Goal: Obtain resource: Download file/media

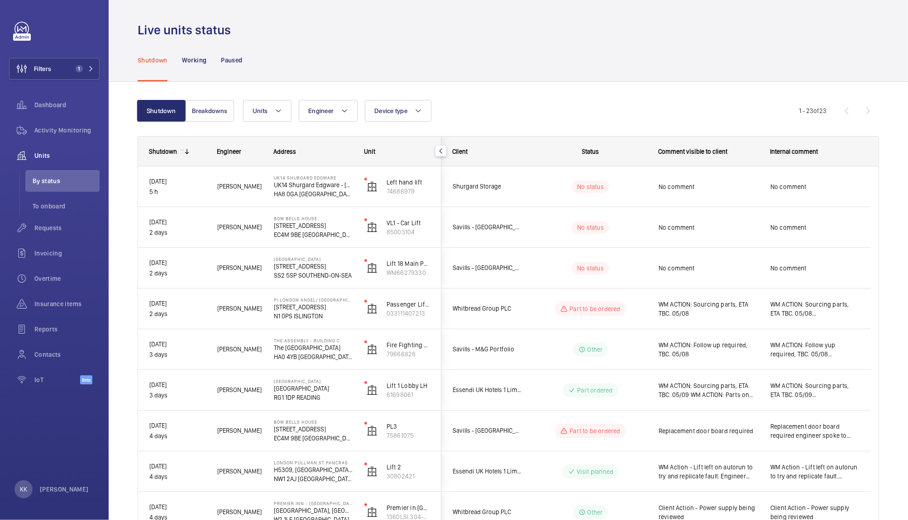
drag, startPoint x: 897, startPoint y: 92, endPoint x: 907, endPoint y: 216, distance: 124.3
click at [907, 216] on div "Live units status Shutdown Working Paused Shutdown Breakdowns Units Engineer De…" at bounding box center [508, 260] width 799 height 520
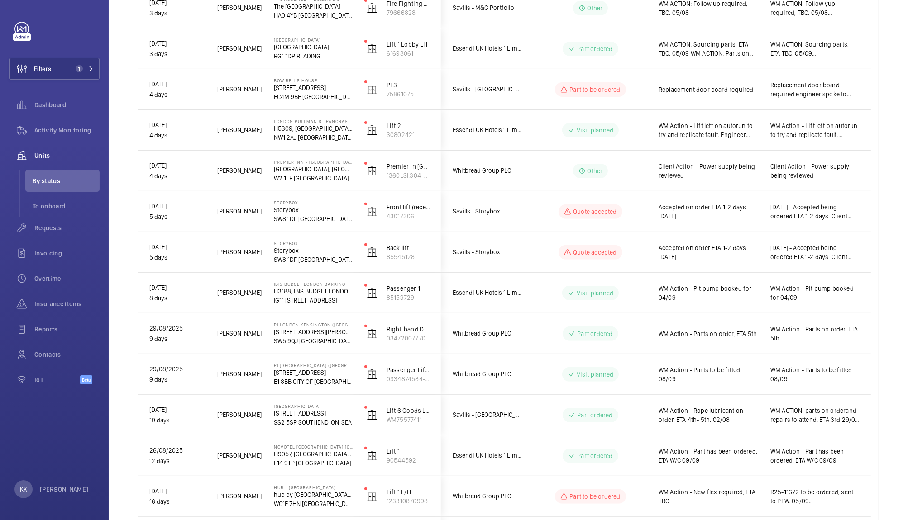
scroll to position [339, 0]
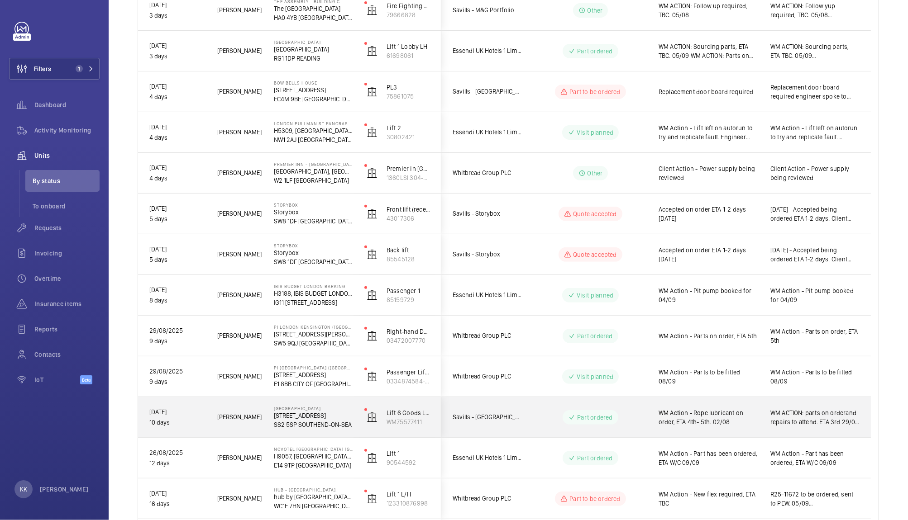
click at [724, 427] on div "WM Action - Rope lubricant on order, ETA 4th- 5th. 02/08" at bounding box center [708, 417] width 100 height 21
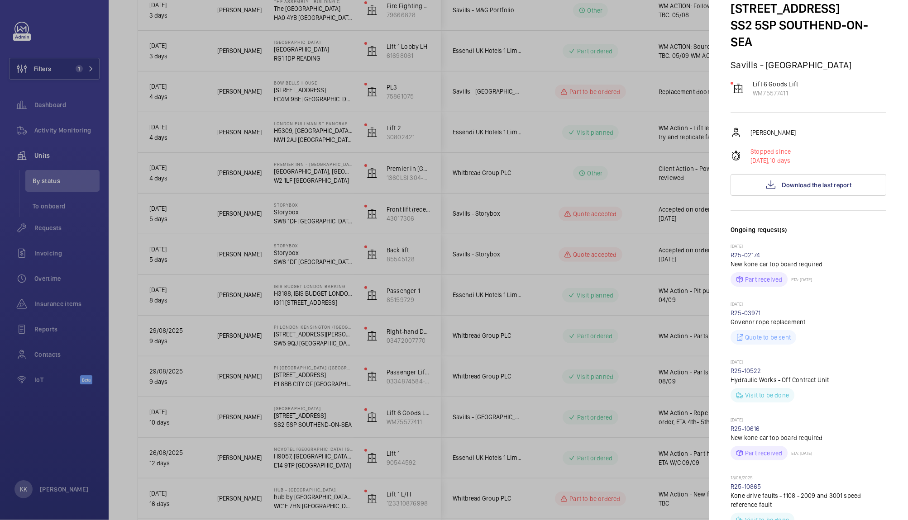
scroll to position [0, 0]
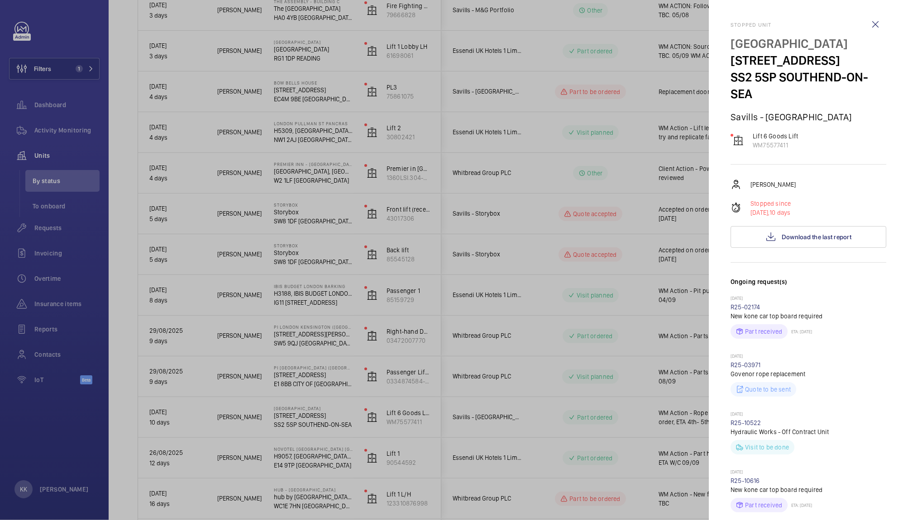
click at [639, 335] on div at bounding box center [454, 260] width 908 height 520
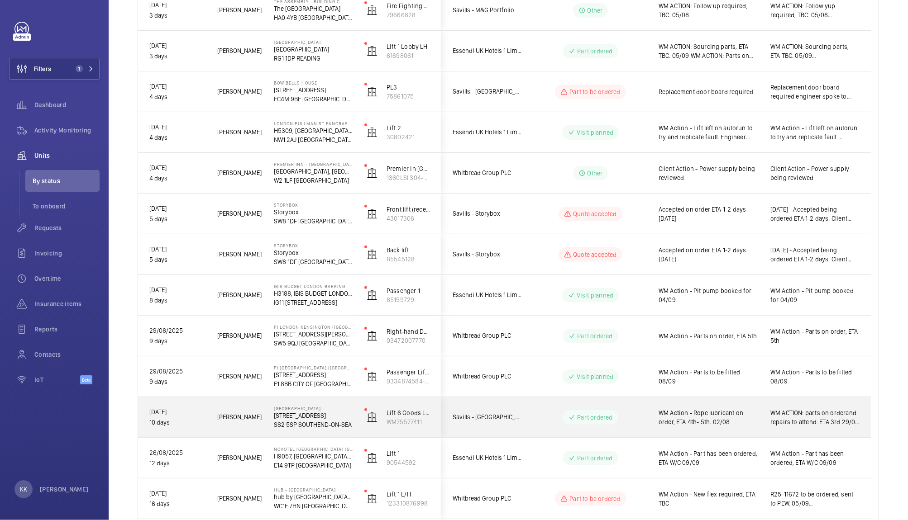
click at [738, 419] on span "WM Action - Rope lubricant on order, ETA 4th- 5th. 02/08" at bounding box center [708, 418] width 100 height 18
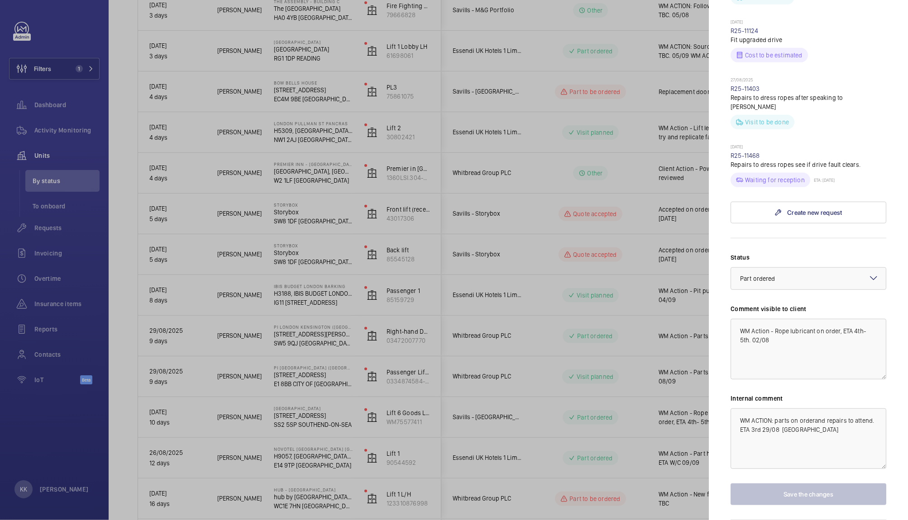
scroll to position [573, 0]
click at [635, 362] on div at bounding box center [454, 260] width 908 height 520
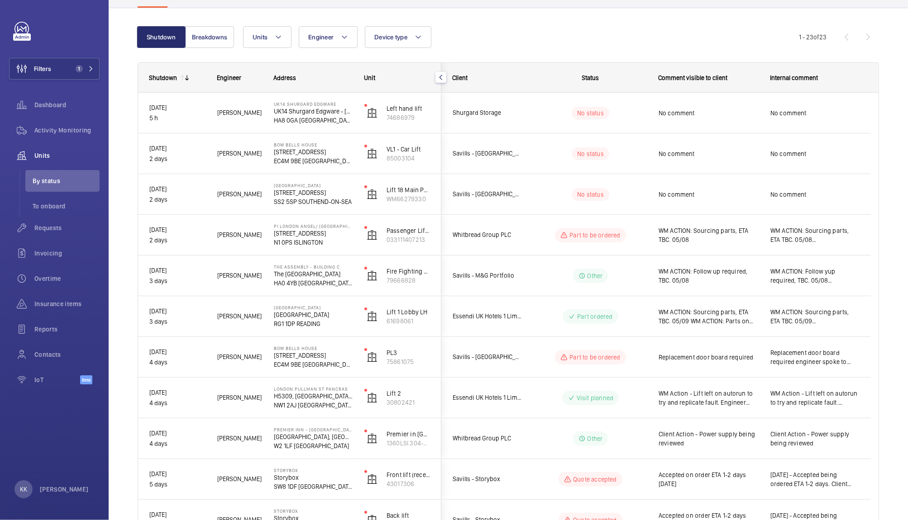
scroll to position [64, 0]
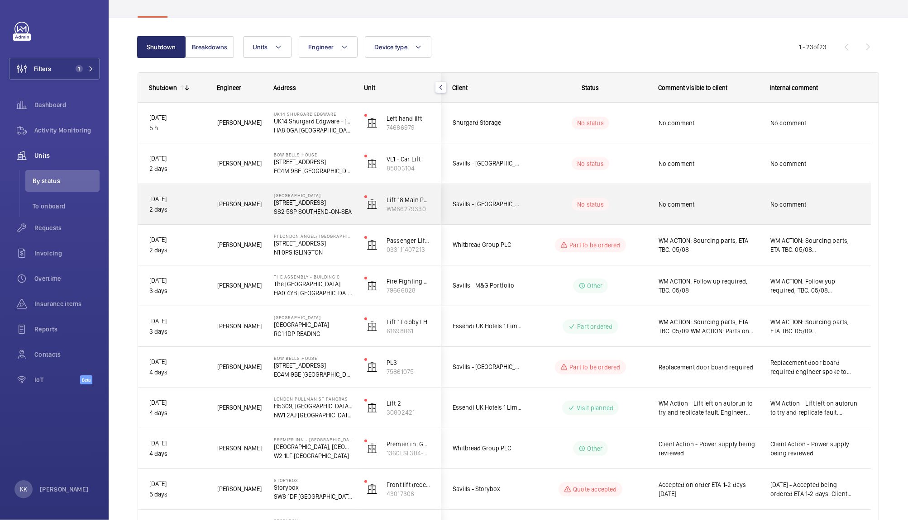
click at [680, 212] on div "No comment" at bounding box center [708, 204] width 100 height 21
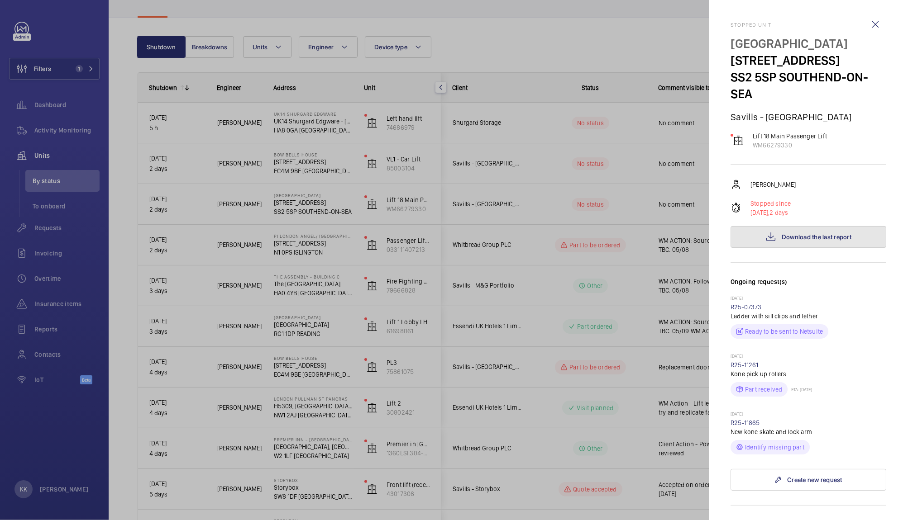
click at [769, 248] on button "Download the last report" at bounding box center [808, 237] width 156 height 22
click at [543, 305] on div at bounding box center [454, 260] width 908 height 520
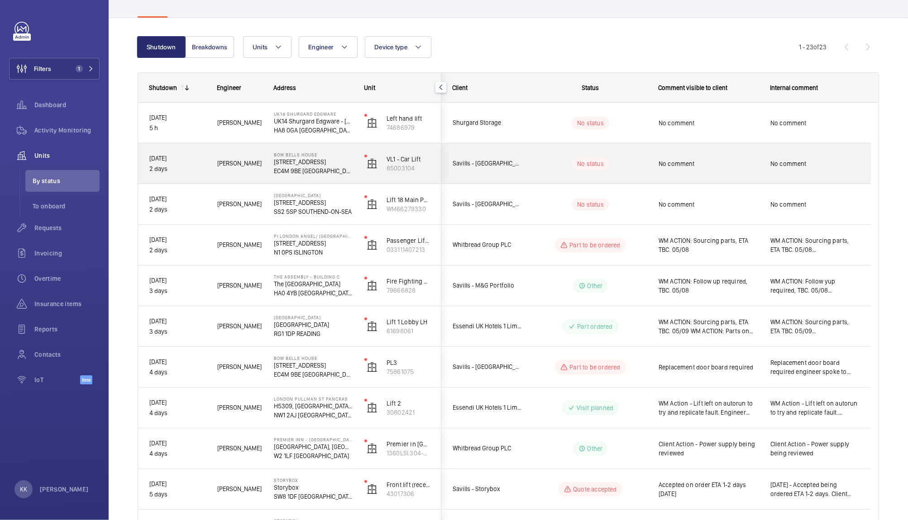
click at [704, 162] on span "No comment" at bounding box center [708, 163] width 100 height 9
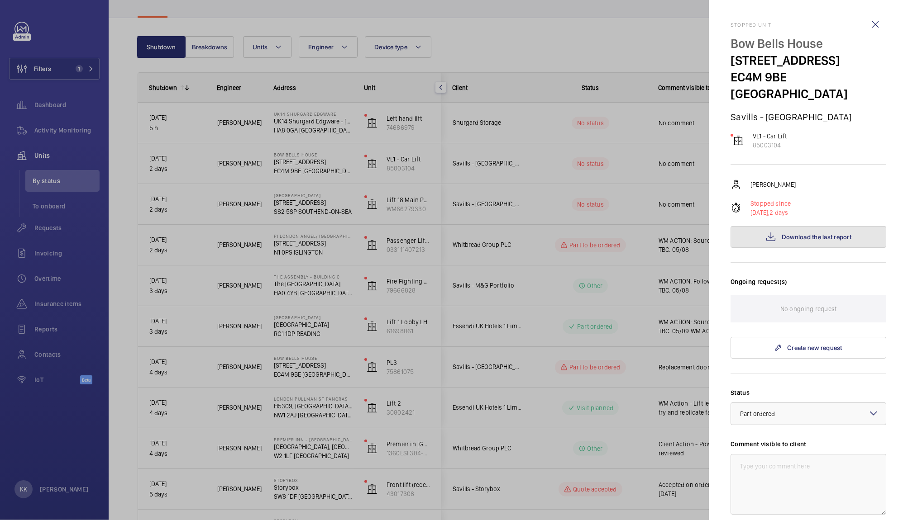
click at [800, 226] on button "Download the last report" at bounding box center [808, 237] width 156 height 22
click at [413, 135] on div at bounding box center [454, 260] width 908 height 520
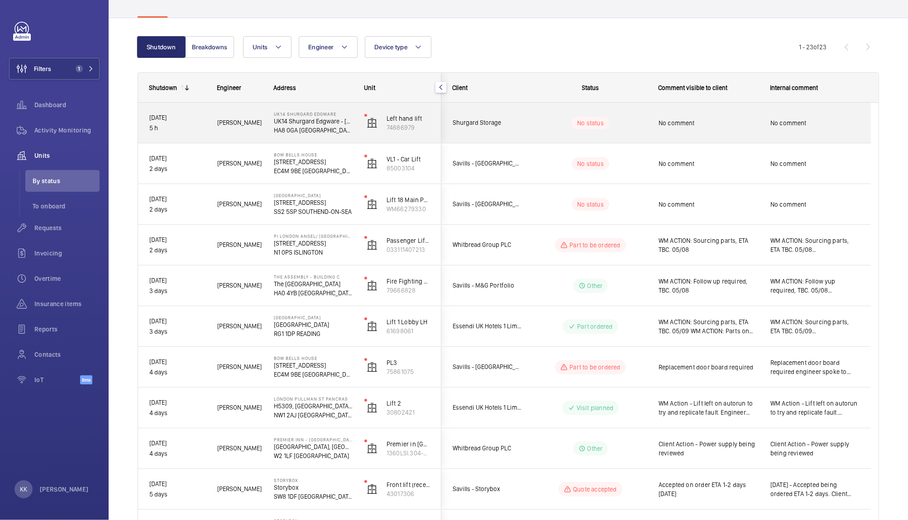
click at [725, 129] on div "No comment" at bounding box center [708, 123] width 100 height 21
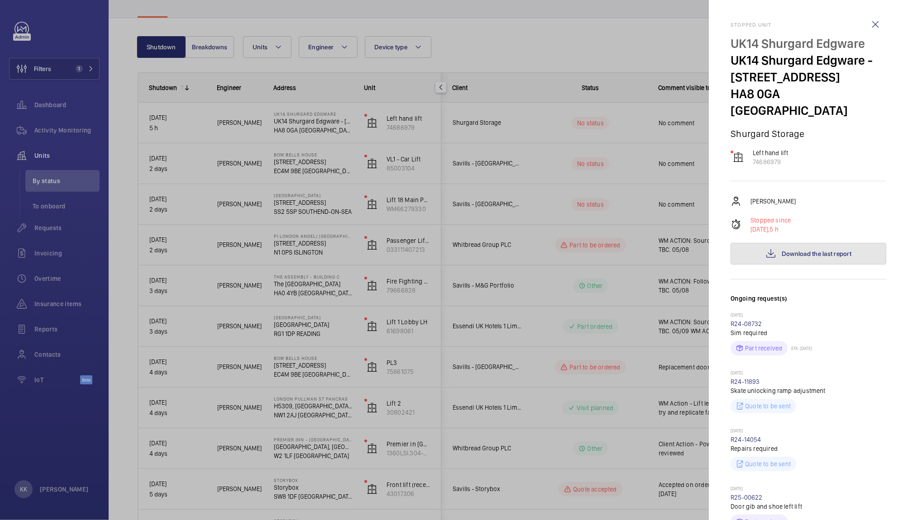
click at [856, 243] on button "Download the last report" at bounding box center [808, 254] width 156 height 22
click at [483, 23] on div at bounding box center [454, 260] width 908 height 520
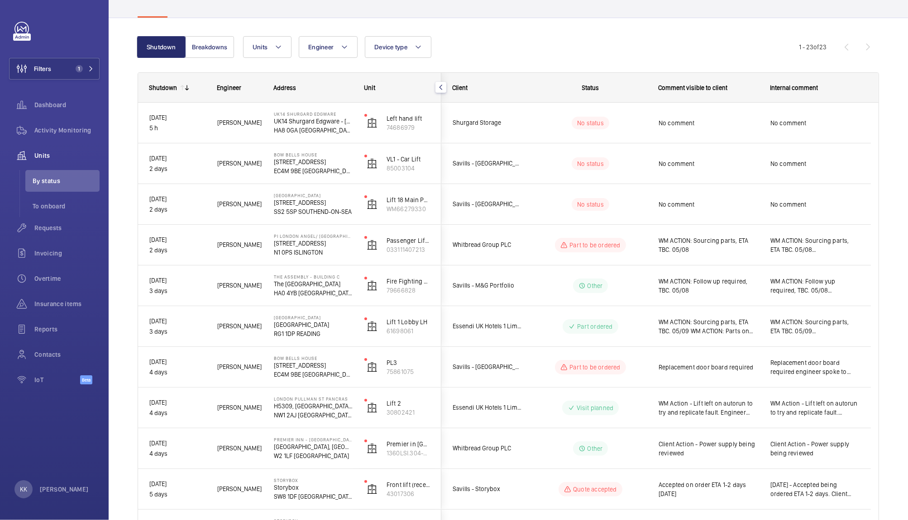
click at [496, 44] on div "Units Engineer Device type More filters Reset all filters" at bounding box center [521, 47] width 556 height 22
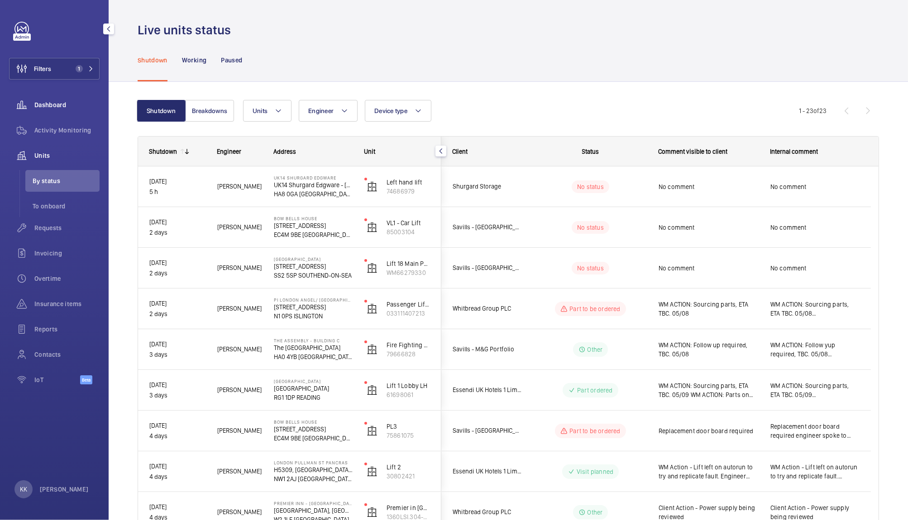
click at [52, 111] on div "Dashboard" at bounding box center [54, 105] width 91 height 22
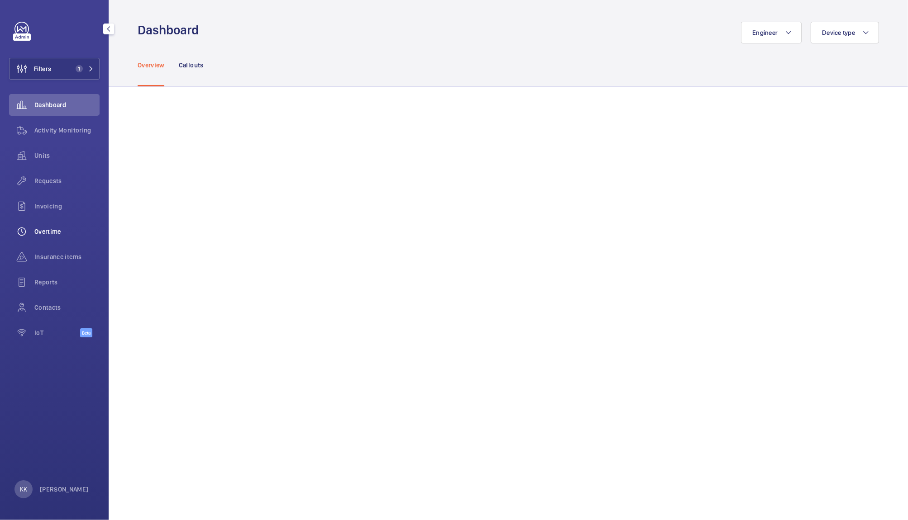
click at [35, 236] on span "Overtime" at bounding box center [66, 231] width 65 height 9
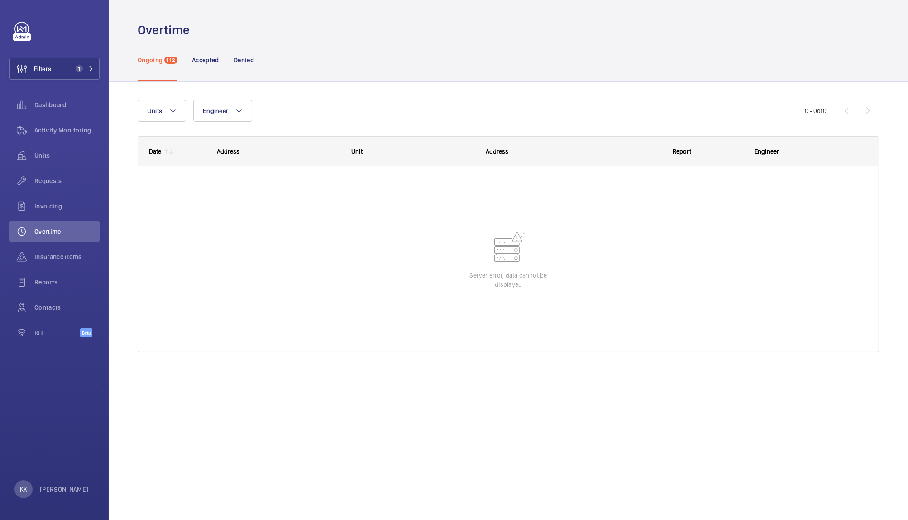
click at [442, 100] on div "Units Engineer More filters Reset all filters" at bounding box center [471, 111] width 667 height 22
click at [342, 57] on div "Ongoing 112 Accepted Denied" at bounding box center [508, 59] width 741 height 43
click at [203, 59] on p "Accepted" at bounding box center [205, 60] width 27 height 9
click at [45, 109] on span "Dashboard" at bounding box center [66, 104] width 65 height 9
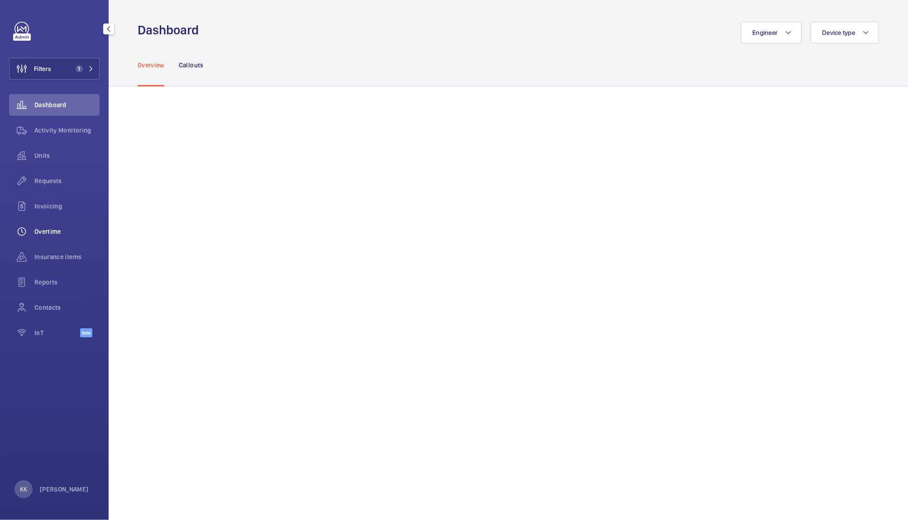
click at [42, 229] on span "Overtime" at bounding box center [66, 231] width 65 height 9
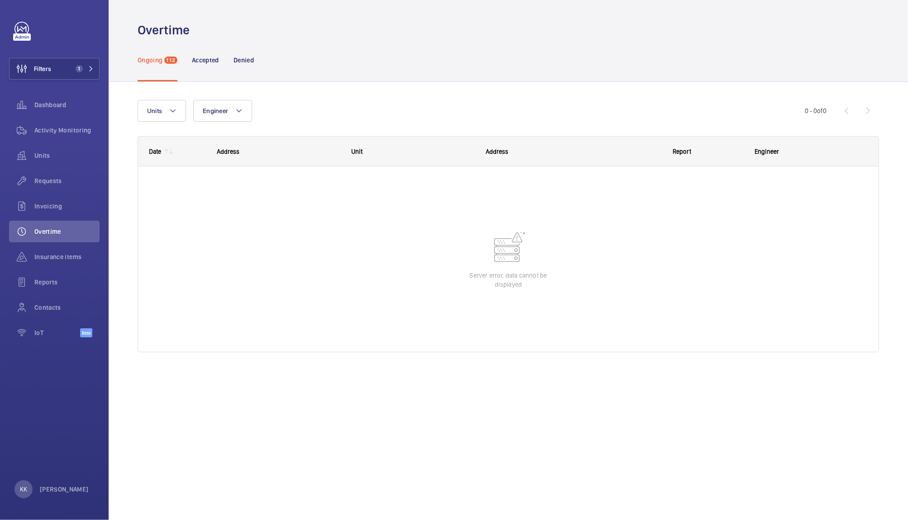
click at [221, 61] on nav "Ongoing 112 Accepted Denied" at bounding box center [196, 59] width 116 height 43
click at [211, 61] on p "Accepted" at bounding box center [205, 60] width 27 height 9
click at [147, 59] on p "Ongoing" at bounding box center [150, 60] width 25 height 9
click at [392, 93] on div "Units Engineer More filters Reset all filters 0 - 0 of 0 Date Address Unit to" at bounding box center [508, 230] width 741 height 289
click at [225, 111] on span "Engineer" at bounding box center [215, 110] width 25 height 7
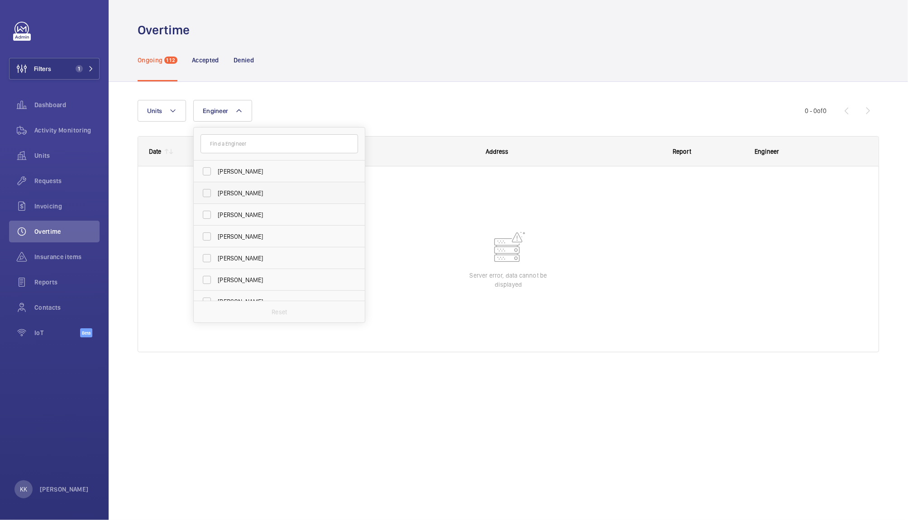
click at [264, 196] on span "Luke Robinson" at bounding box center [280, 193] width 124 height 9
click at [216, 196] on input "Luke Robinson" at bounding box center [207, 193] width 18 height 18
checkbox input "true"
click at [382, 111] on div "Units Engineer 1 Dave Murphy Luke Robinson Terry French Dan Jennings Richard Sh…" at bounding box center [471, 111] width 667 height 22
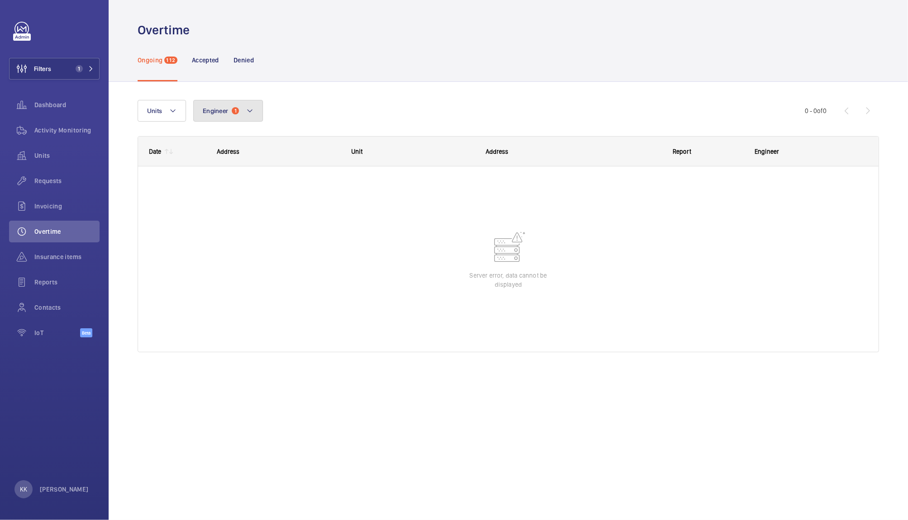
click at [221, 106] on button "Engineer 1" at bounding box center [228, 111] width 70 height 22
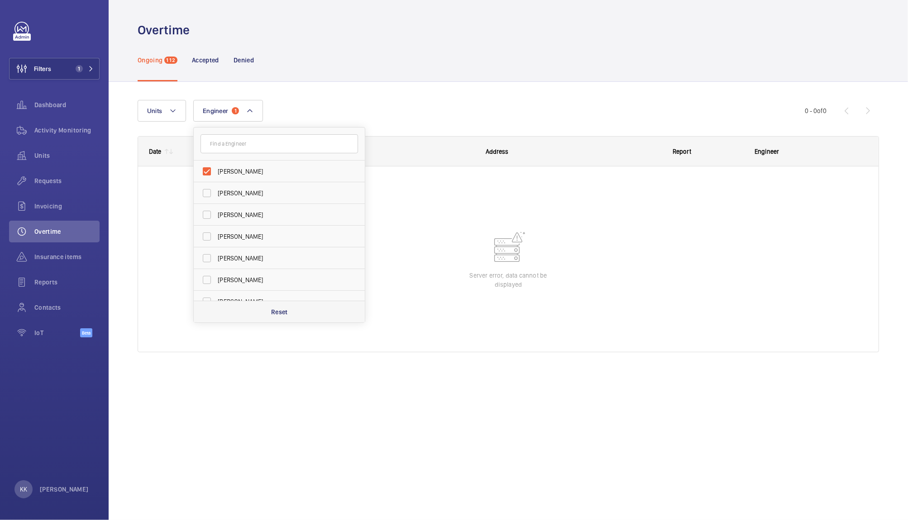
click at [282, 312] on p "Reset" at bounding box center [279, 312] width 17 height 9
checkbox input "false"
click at [376, 106] on div "Units Engineer Luke Robinson Dave Murphy Terry French Dan Jennings Richard Shaw…" at bounding box center [471, 111] width 667 height 22
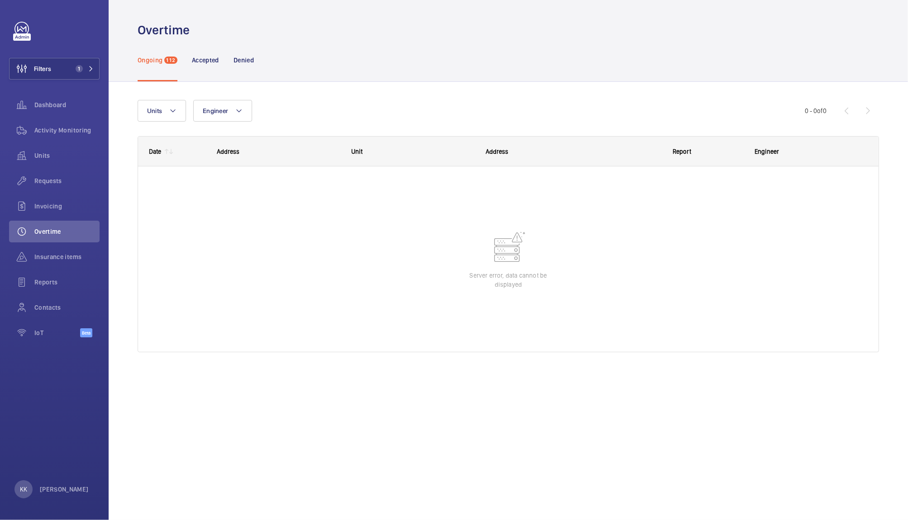
click at [376, 106] on div "Units Engineer More filters Reset all filters" at bounding box center [471, 111] width 667 height 22
click at [365, 85] on div "Units Engineer More filters Reset all filters 0 - 0 of 0 Date Address Unit to" at bounding box center [508, 239] width 799 height 314
click at [42, 203] on span "Invoicing" at bounding box center [66, 206] width 65 height 9
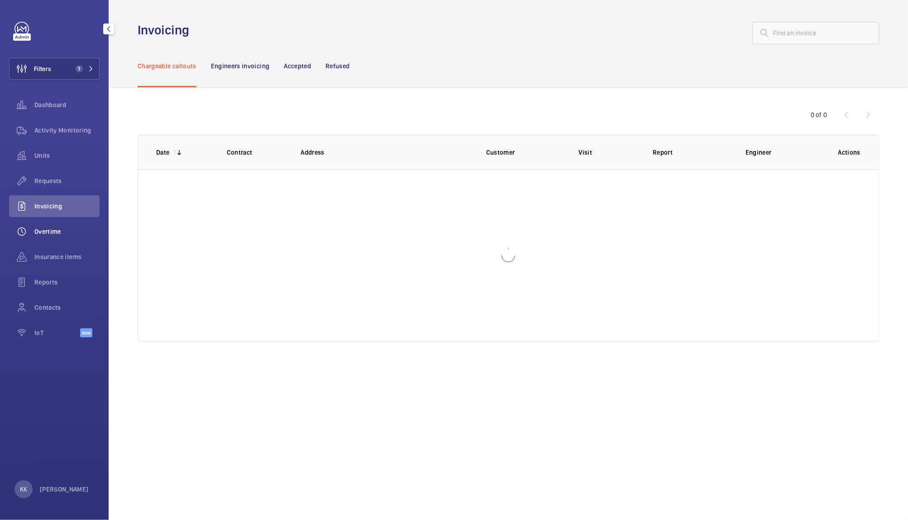
click at [42, 238] on div "Overtime" at bounding box center [54, 232] width 91 height 22
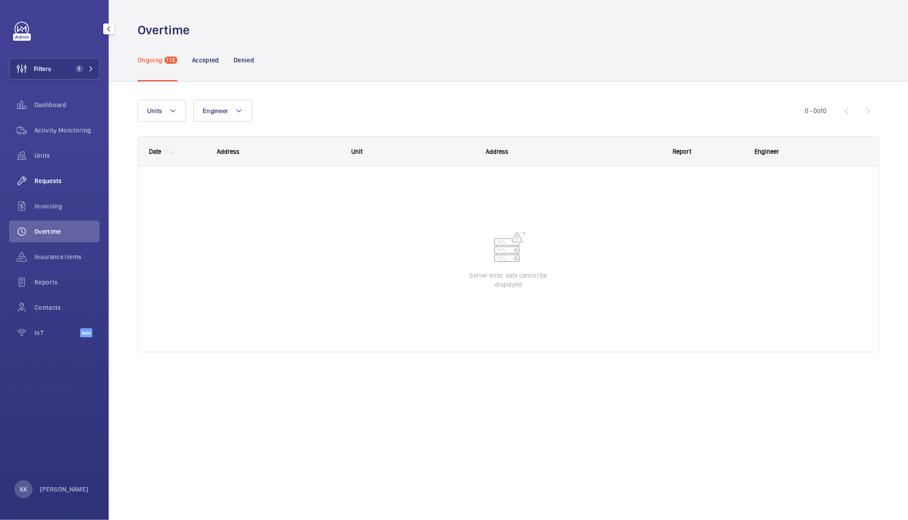
click at [51, 184] on span "Requests" at bounding box center [66, 180] width 65 height 9
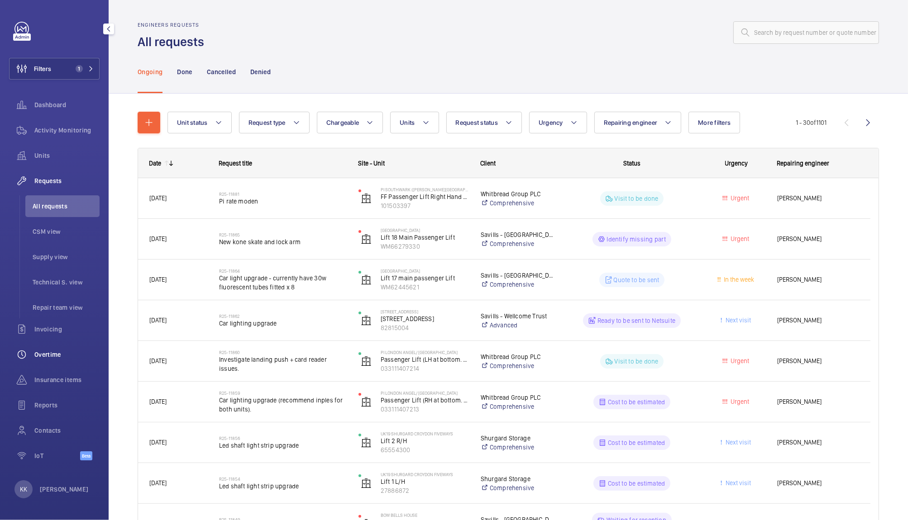
click at [52, 348] on div "Overtime" at bounding box center [54, 355] width 91 height 22
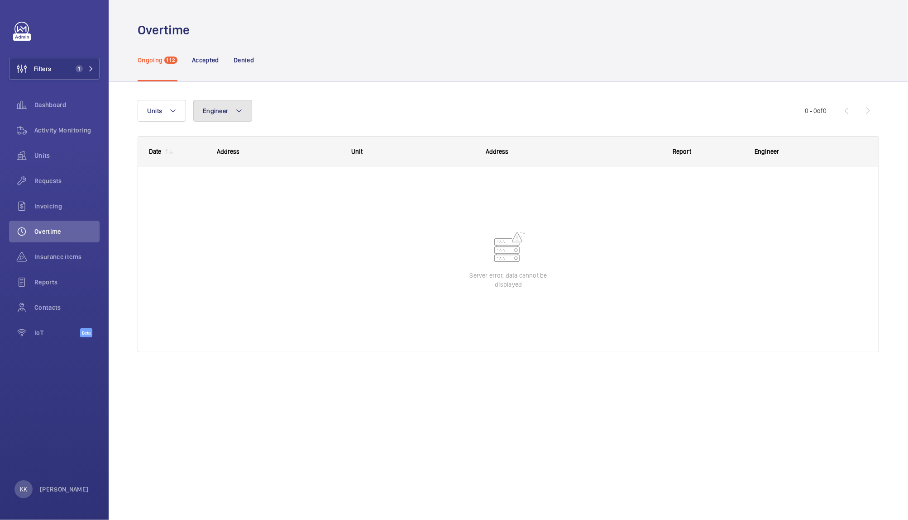
click at [237, 101] on button "Engineer" at bounding box center [222, 111] width 59 height 22
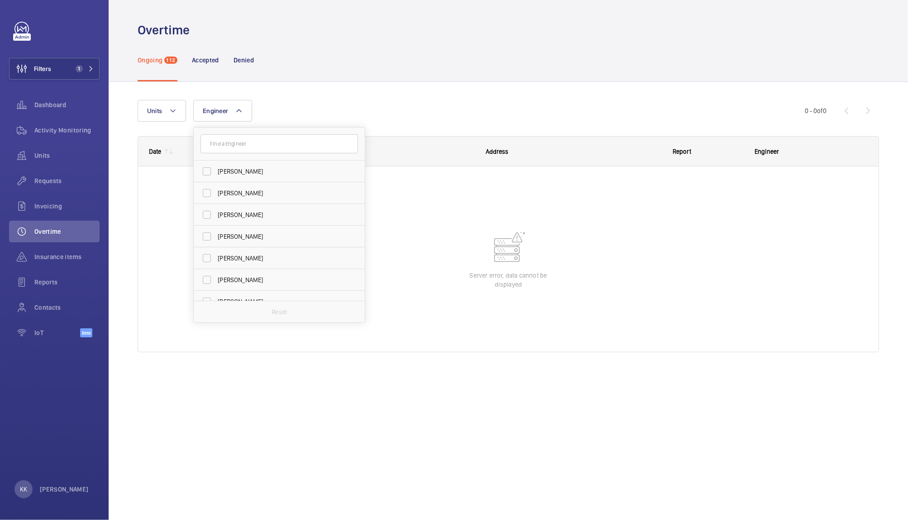
click at [243, 145] on input "text" at bounding box center [278, 143] width 157 height 19
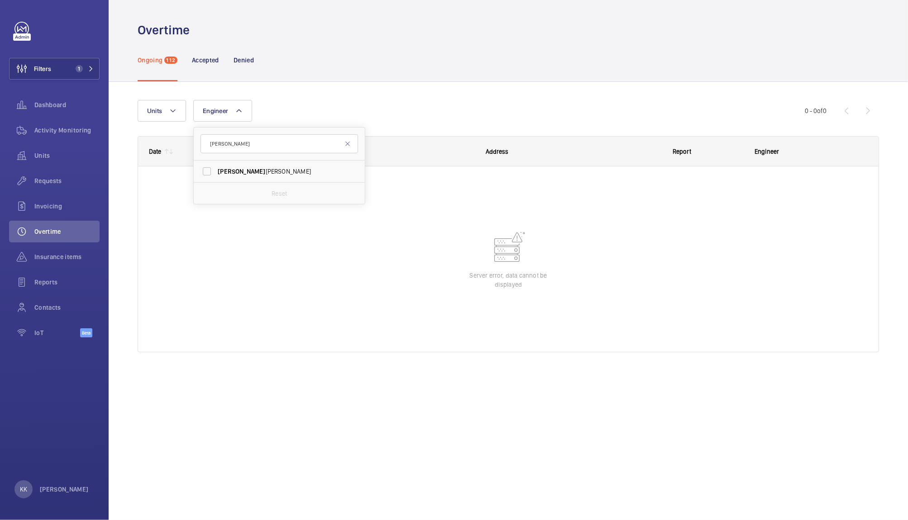
type input "clark"
click at [241, 186] on div "Reset" at bounding box center [279, 193] width 171 height 22
click at [238, 171] on span "Clark Walters" at bounding box center [280, 171] width 124 height 9
click at [216, 171] on input "Clark Walters" at bounding box center [207, 171] width 18 height 18
checkbox input "true"
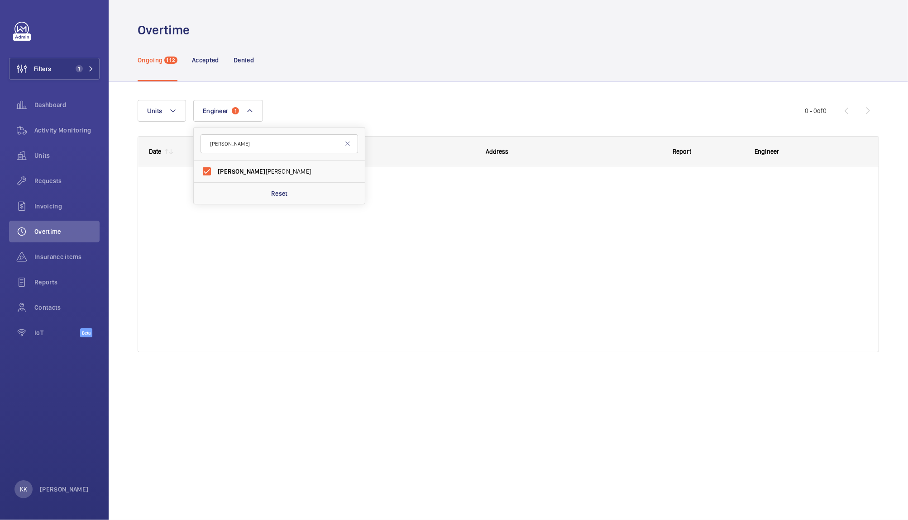
click at [295, 119] on div "Units Engineer 1 clark Clark Walters Reset More filters Reset all filters" at bounding box center [471, 111] width 667 height 22
click at [38, 55] on div "Filters 1 Dashboard Activity Monitoring Units Requests Invoicing Overtime Insur…" at bounding box center [54, 185] width 91 height 326
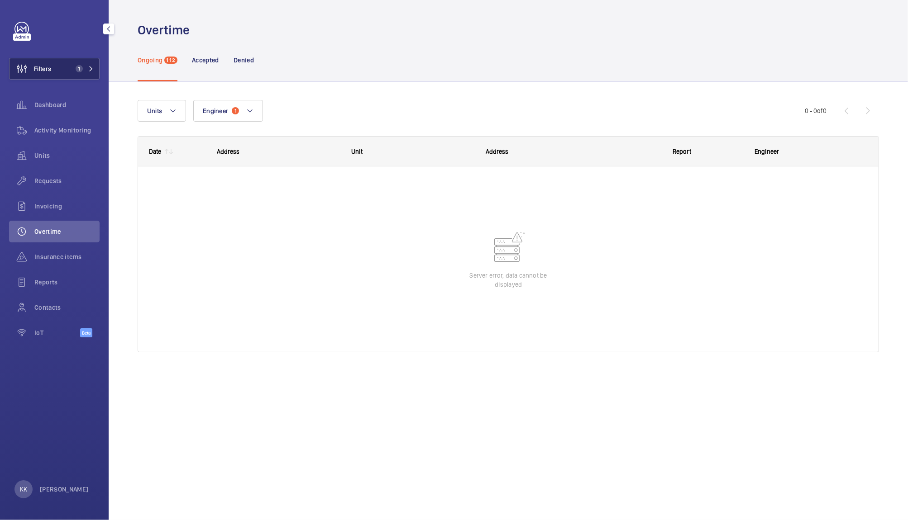
click at [55, 68] on button "Filters 1" at bounding box center [54, 69] width 91 height 22
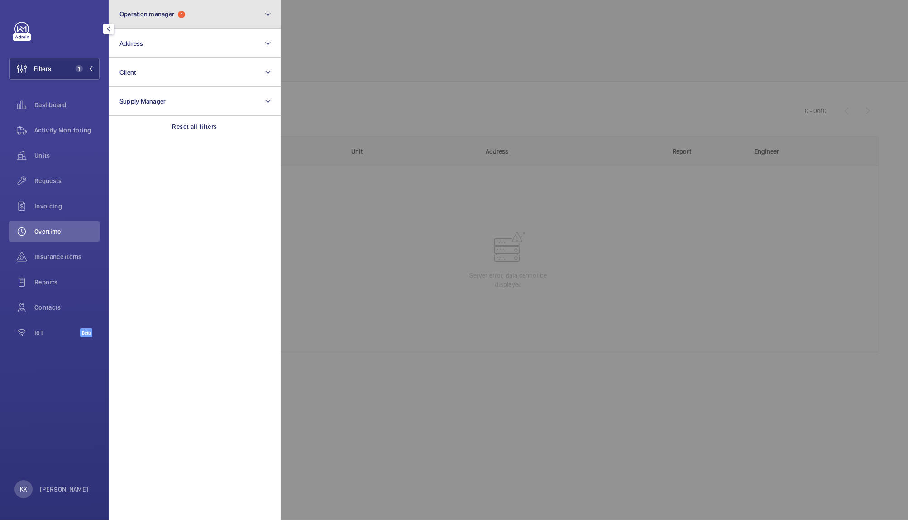
click at [193, 24] on button "Operation manager 1" at bounding box center [195, 14] width 172 height 29
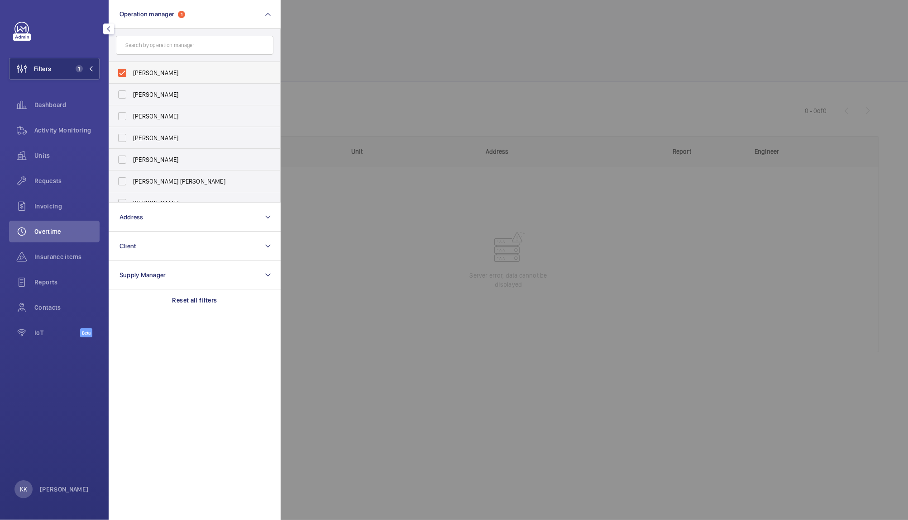
click at [158, 80] on label "[PERSON_NAME]" at bounding box center [187, 73] width 157 height 22
click at [131, 80] on input "[PERSON_NAME]" at bounding box center [122, 73] width 18 height 18
checkbox input "false"
click at [347, 68] on div at bounding box center [735, 260] width 908 height 520
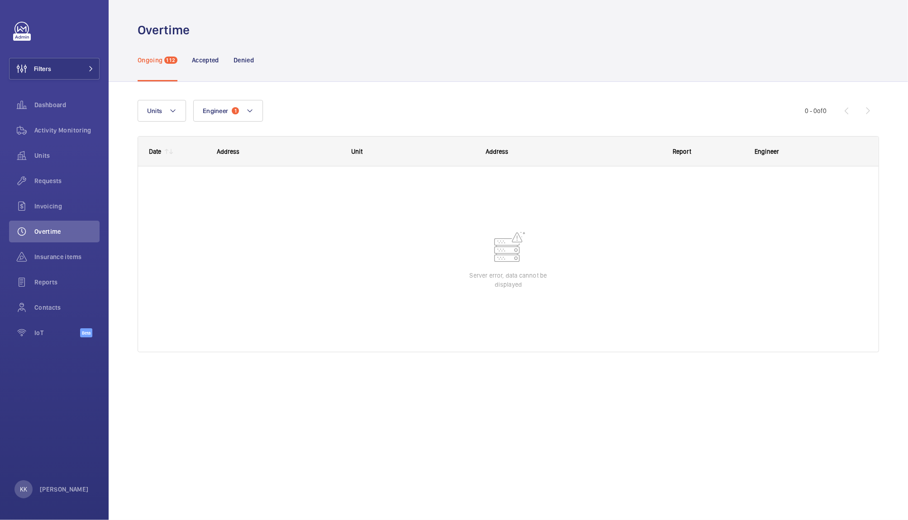
click at [240, 122] on wm-front-shared-table-view-engine "Units Engineer 1 More filters Reset all filters 0 - 0 of 0 Date Address Unit" at bounding box center [508, 237] width 741 height 274
click at [243, 117] on button "Engineer 1" at bounding box center [228, 111] width 70 height 22
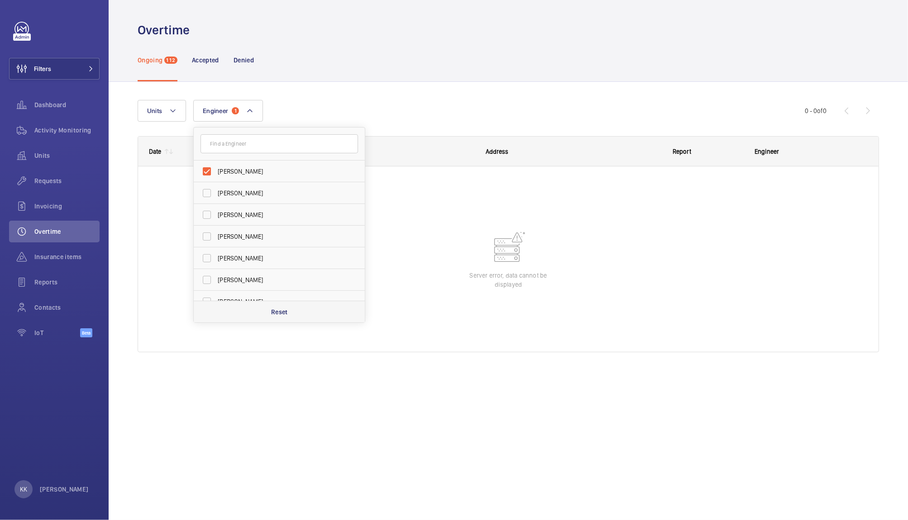
click at [280, 313] on p "Reset" at bounding box center [279, 312] width 17 height 9
checkbox input "false"
click at [445, 51] on div "Ongoing 112 Accepted Denied" at bounding box center [508, 59] width 741 height 43
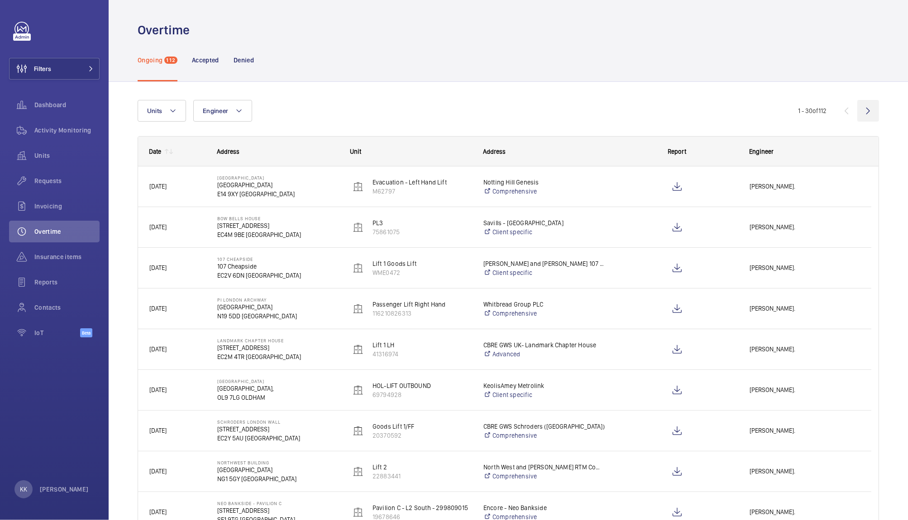
click at [866, 110] on wm-front-icon-button at bounding box center [868, 111] width 22 height 22
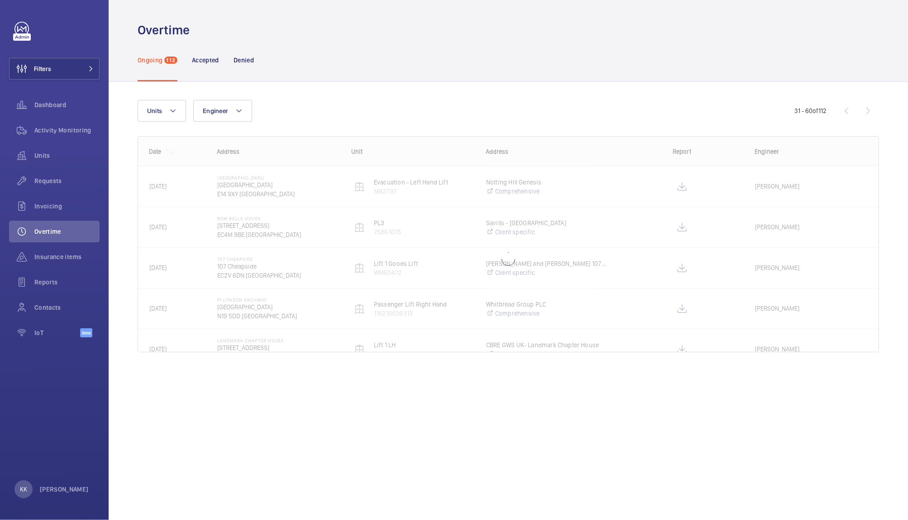
click at [866, 110] on wm-front-pagination "31 - 60 of 112" at bounding box center [836, 111] width 85 height 22
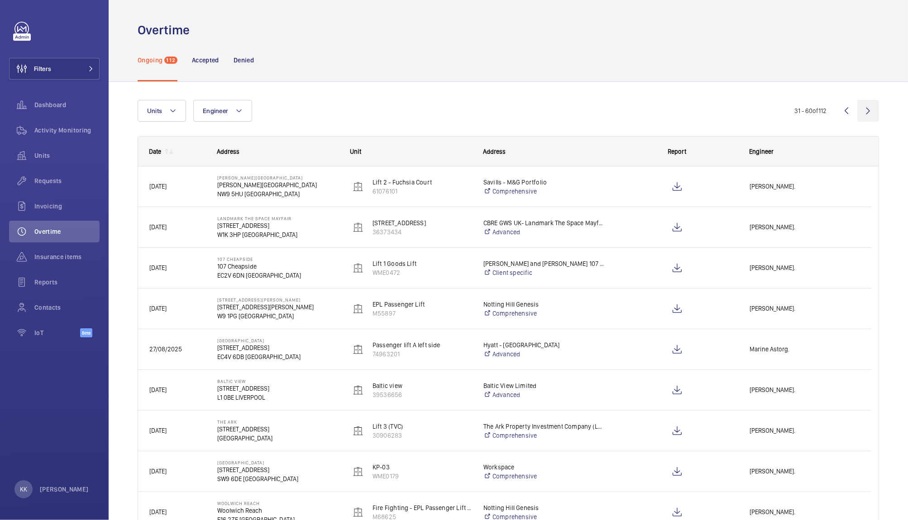
click at [866, 110] on wm-front-icon-button at bounding box center [868, 111] width 22 height 22
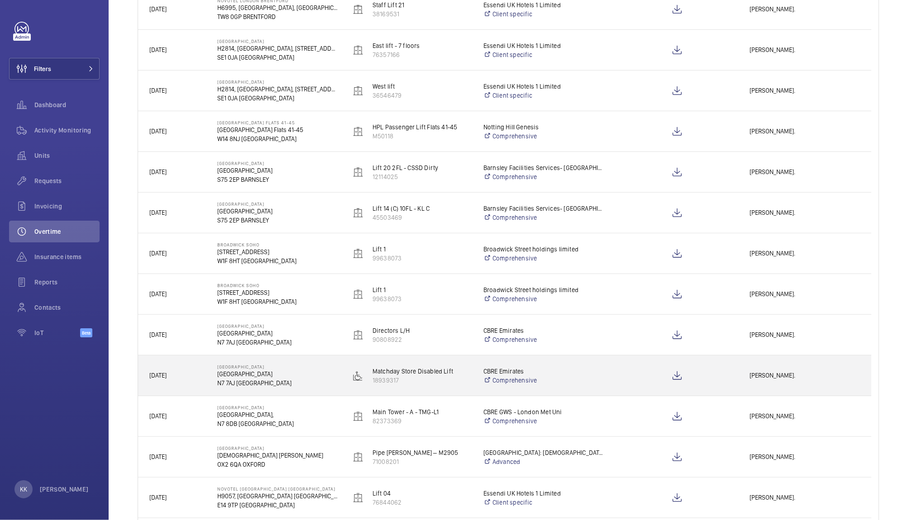
scroll to position [417, 0]
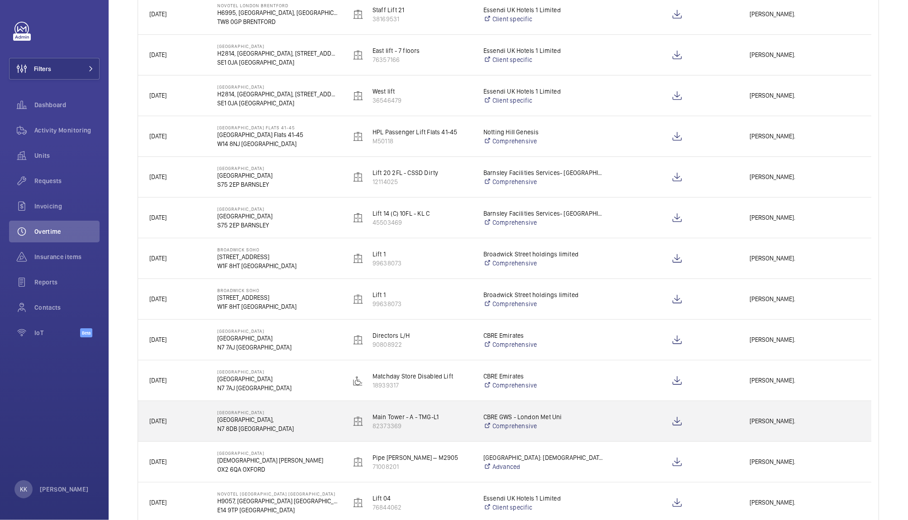
click at [275, 424] on p "N7 8DB LONDON" at bounding box center [277, 428] width 121 height 9
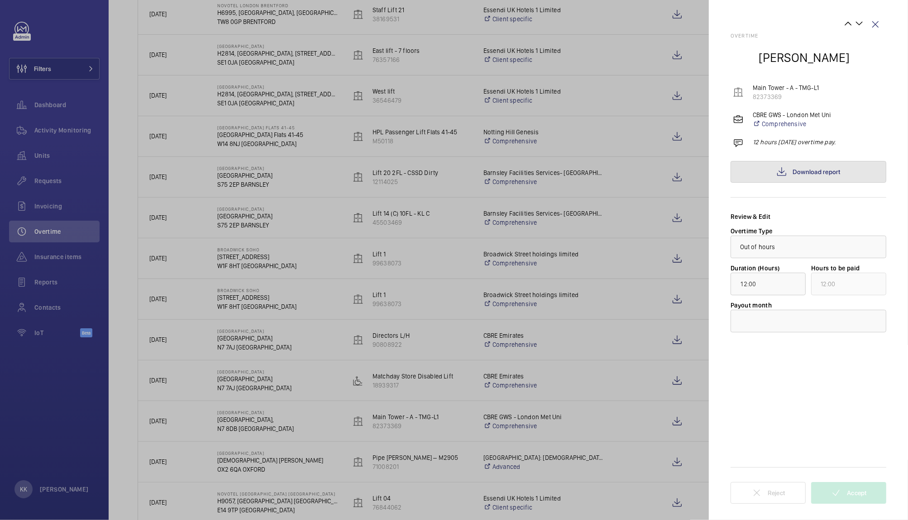
click at [808, 168] on span "Download report" at bounding box center [816, 171] width 48 height 7
click at [873, 25] on wm-front-icon-button at bounding box center [875, 25] width 22 height 22
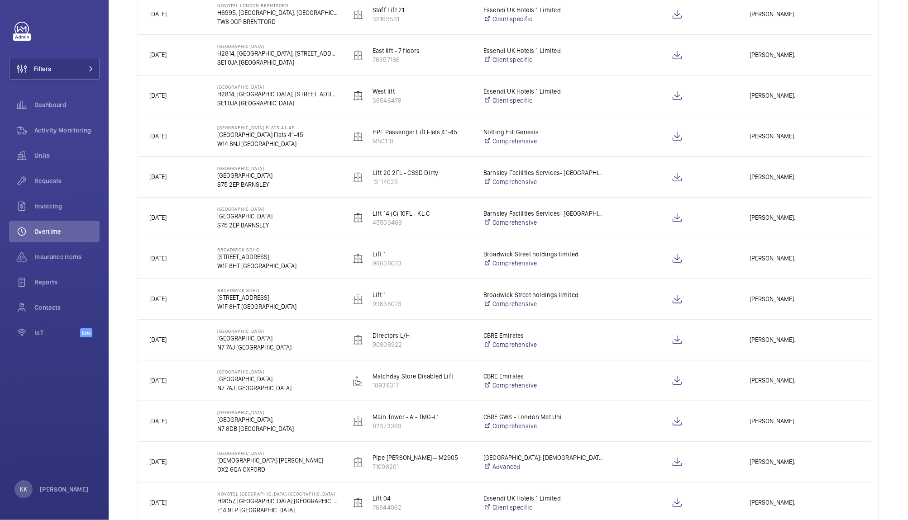
scroll to position [0, 0]
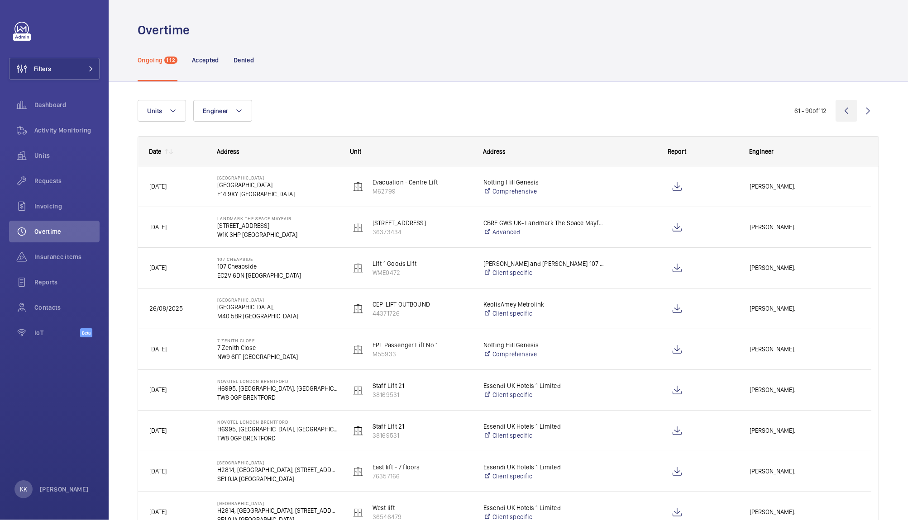
click at [838, 110] on wm-front-icon-button at bounding box center [846, 111] width 22 height 22
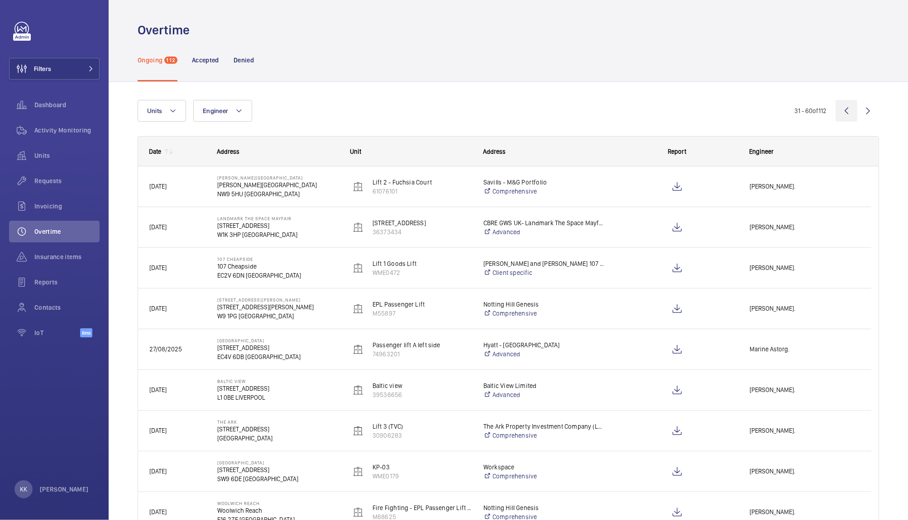
click at [838, 110] on wm-front-icon-button at bounding box center [846, 111] width 22 height 22
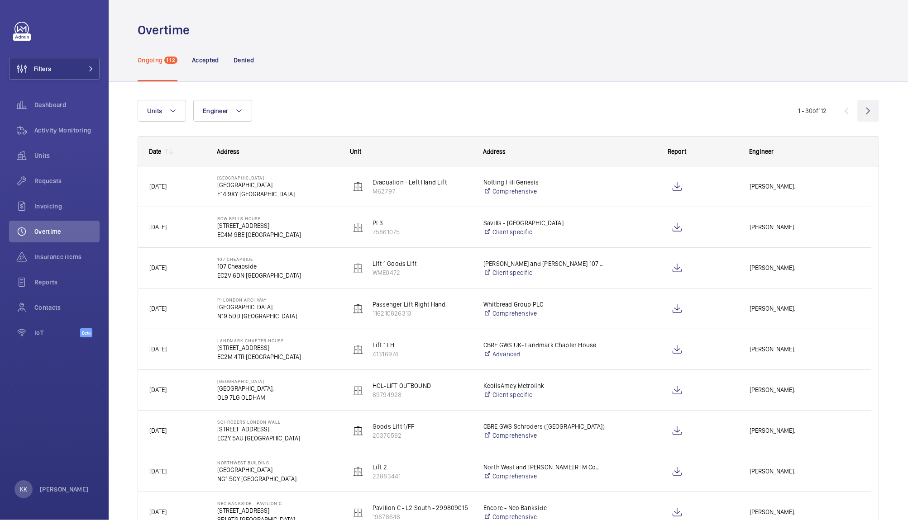
click at [857, 104] on wm-front-icon-button at bounding box center [868, 111] width 22 height 22
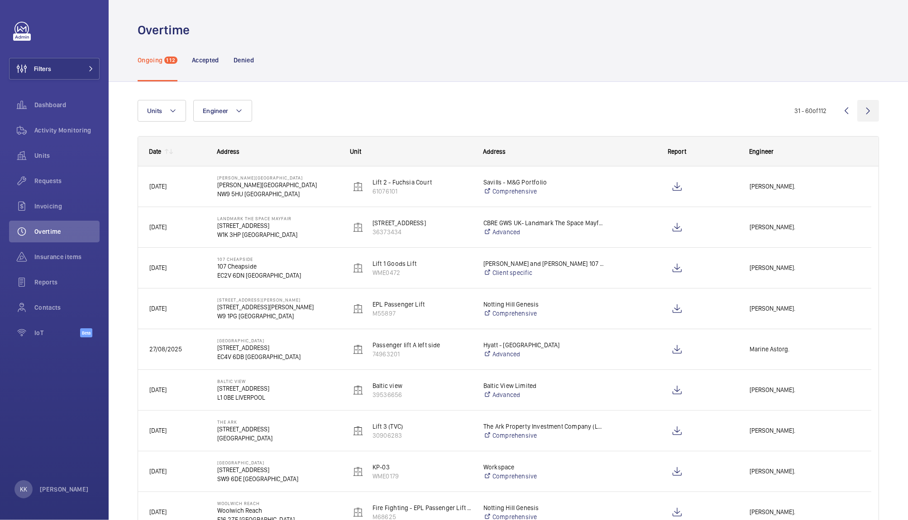
click at [861, 111] on wm-front-icon-button at bounding box center [868, 111] width 22 height 22
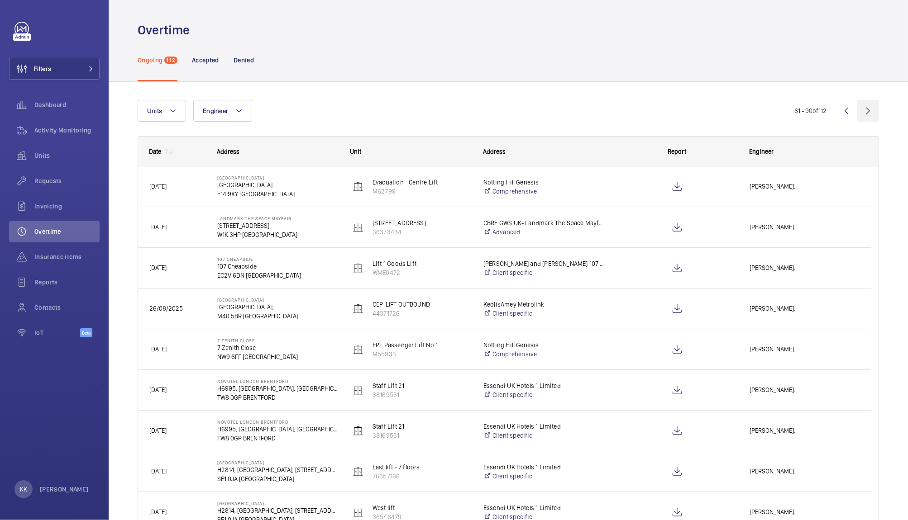
click at [858, 119] on wm-front-icon-button at bounding box center [868, 111] width 22 height 22
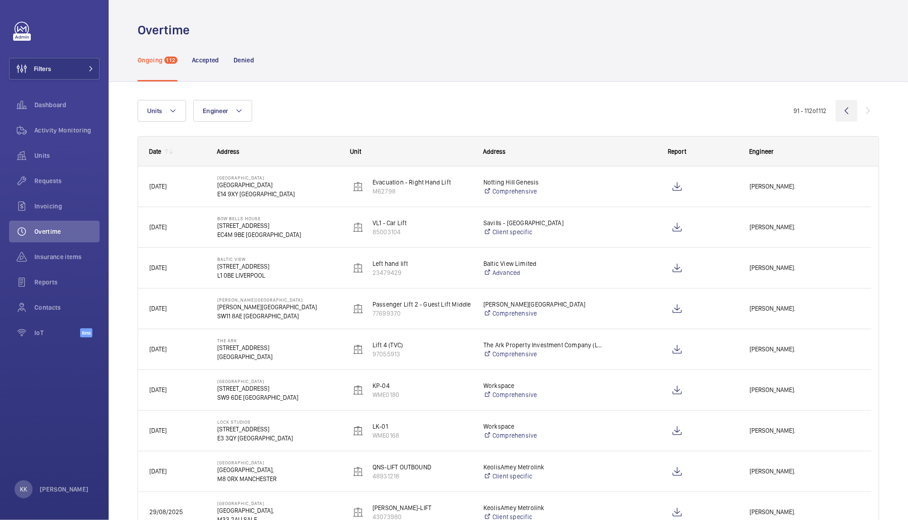
click at [846, 117] on wm-front-icon-button at bounding box center [846, 111] width 22 height 22
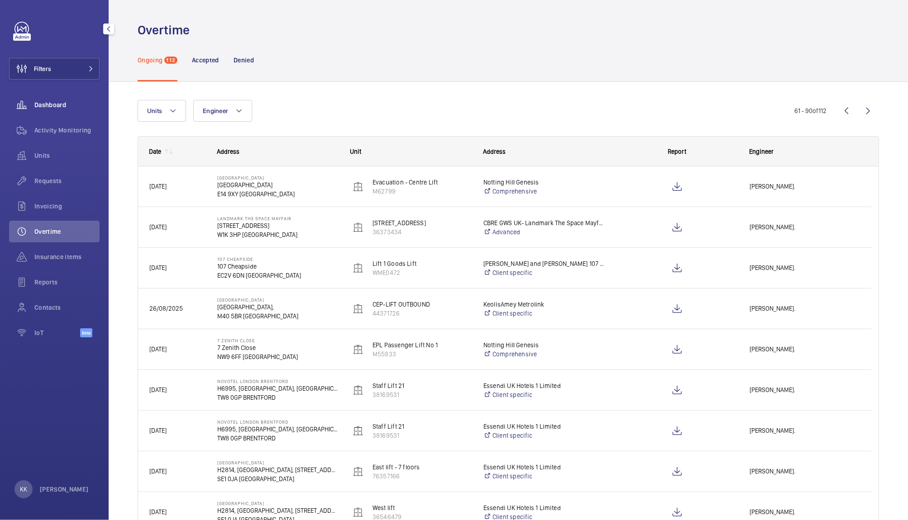
click at [50, 104] on span "Dashboard" at bounding box center [66, 104] width 65 height 9
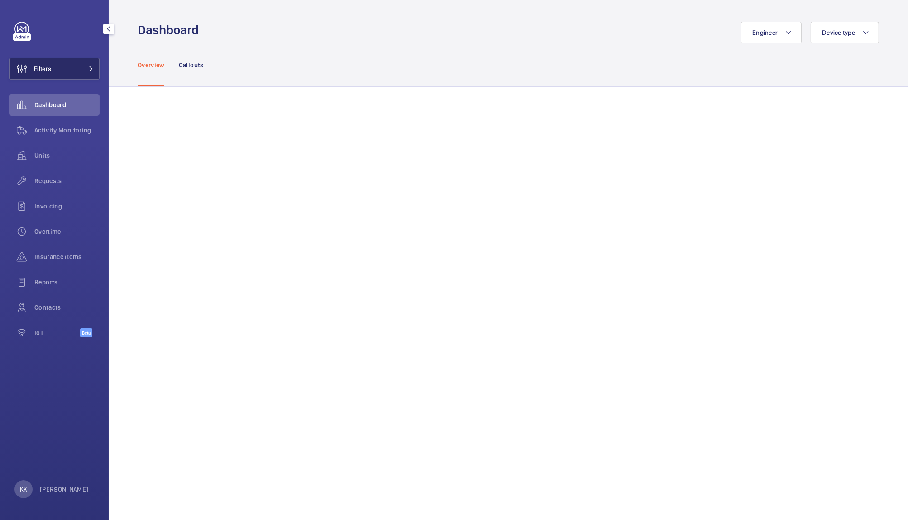
click at [62, 76] on button "Filters" at bounding box center [54, 69] width 91 height 22
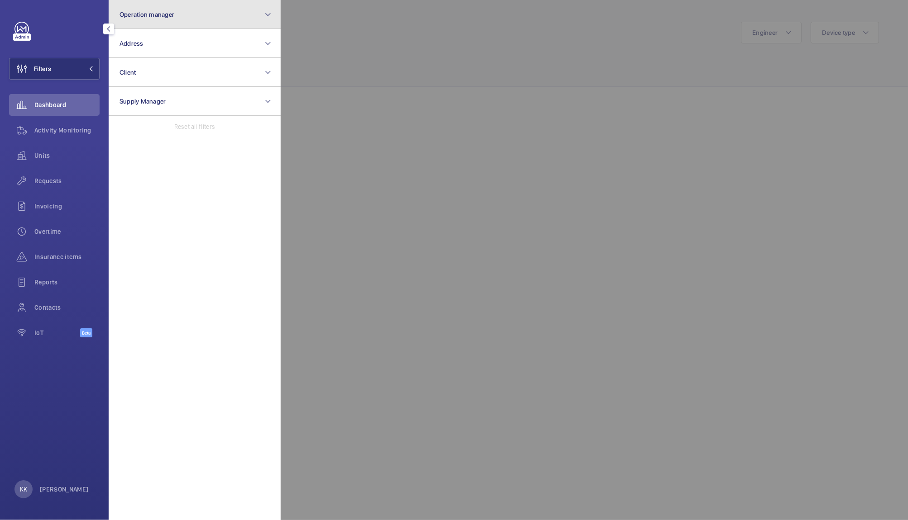
click at [221, 10] on button "Operation manager" at bounding box center [195, 14] width 172 height 29
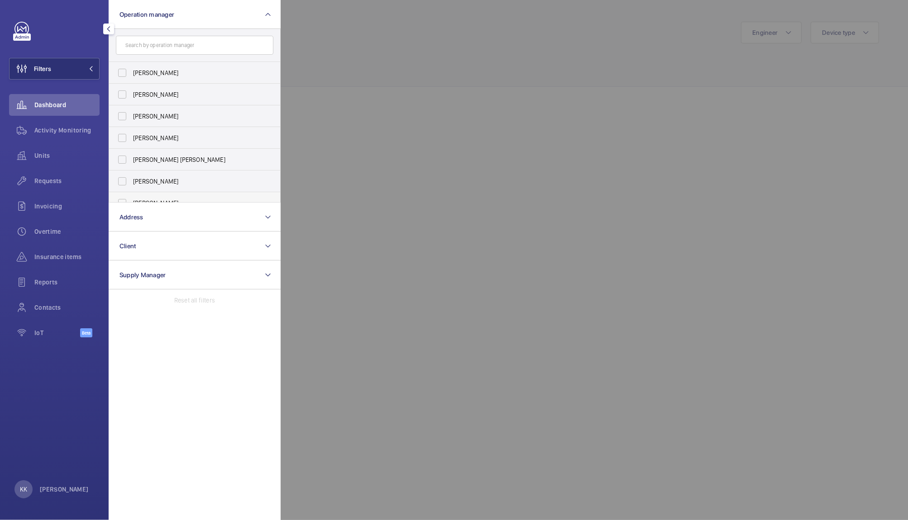
click at [174, 199] on span "[PERSON_NAME]" at bounding box center [195, 203] width 124 height 9
click at [131, 199] on input "[PERSON_NAME]" at bounding box center [122, 203] width 18 height 18
checkbox input "true"
click at [372, 122] on div at bounding box center [735, 260] width 908 height 520
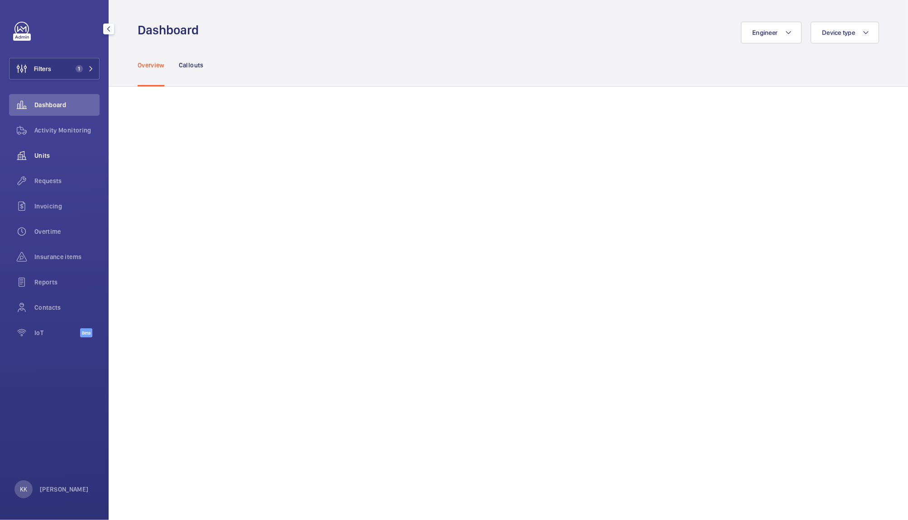
click at [76, 163] on div "Units" at bounding box center [54, 156] width 91 height 22
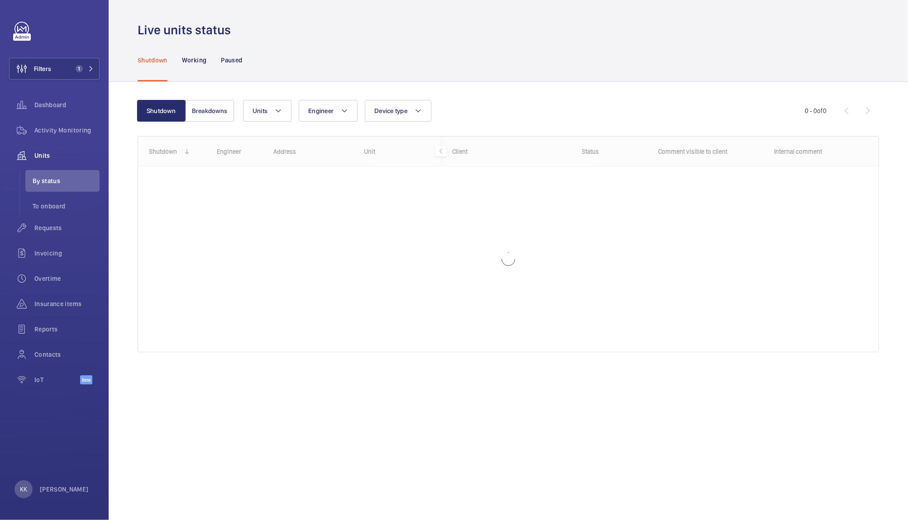
click at [466, 98] on div "Shutdown Breakdowns Units Engineer Device type More filters Reset all filters 0…" at bounding box center [508, 230] width 741 height 289
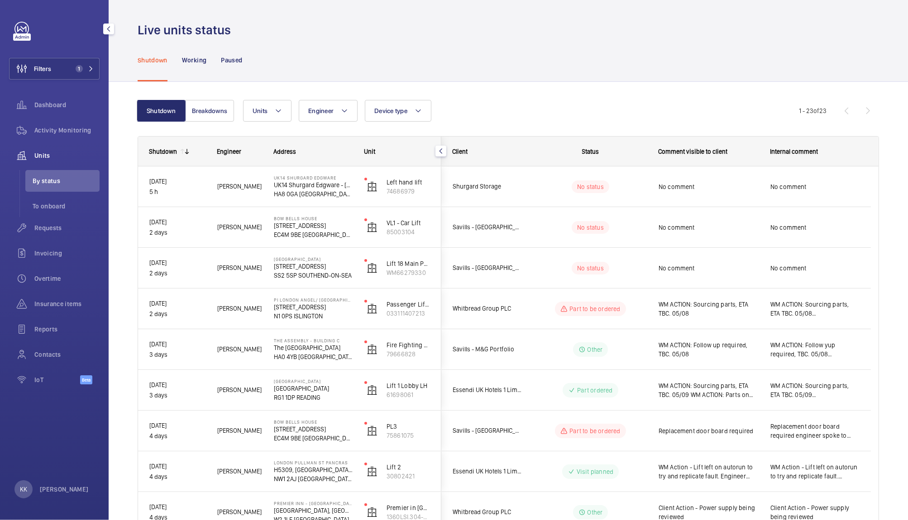
click at [61, 57] on div "Filters 1 Dashboard Activity Monitoring Units By status To onboard Requests Inv…" at bounding box center [54, 208] width 91 height 373
click at [76, 65] on span "1" at bounding box center [77, 68] width 11 height 7
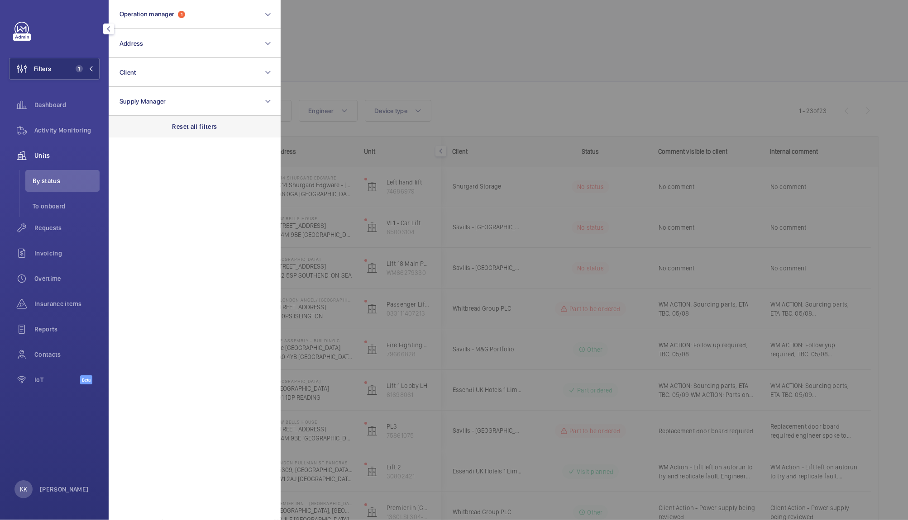
click at [181, 133] on div "Reset all filters" at bounding box center [195, 127] width 172 height 22
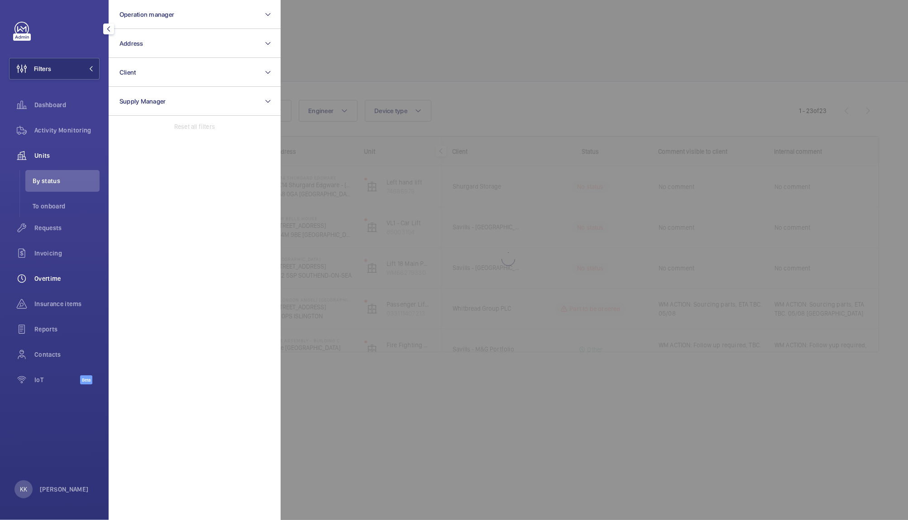
click at [69, 278] on span "Overtime" at bounding box center [66, 278] width 65 height 9
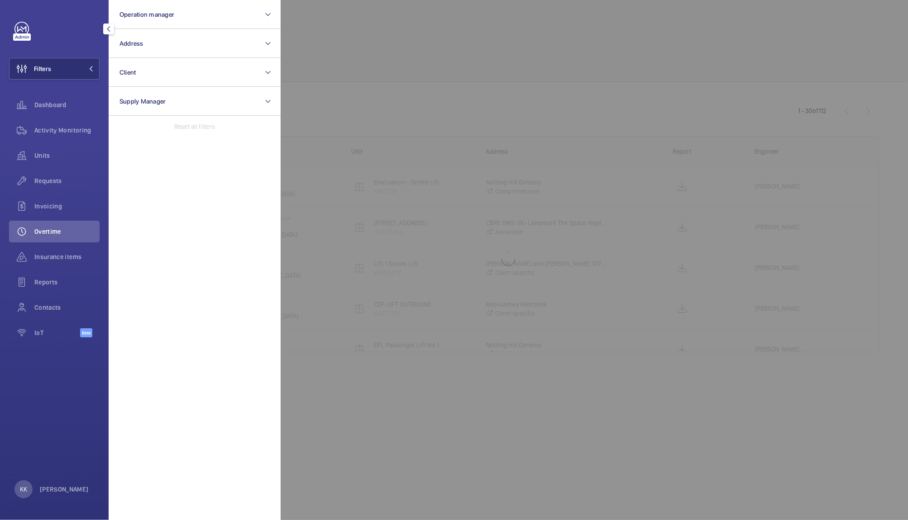
click at [464, 57] on div at bounding box center [735, 260] width 908 height 520
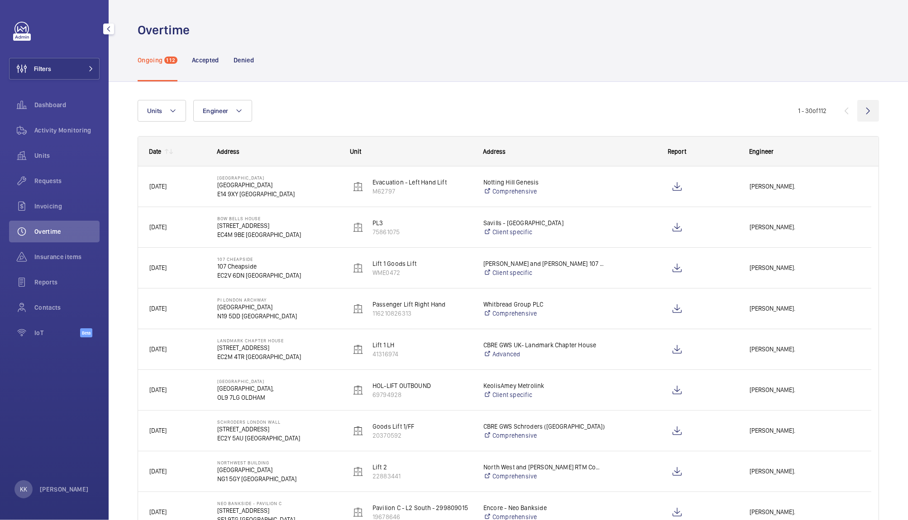
click at [863, 109] on wm-front-icon-button at bounding box center [868, 111] width 22 height 22
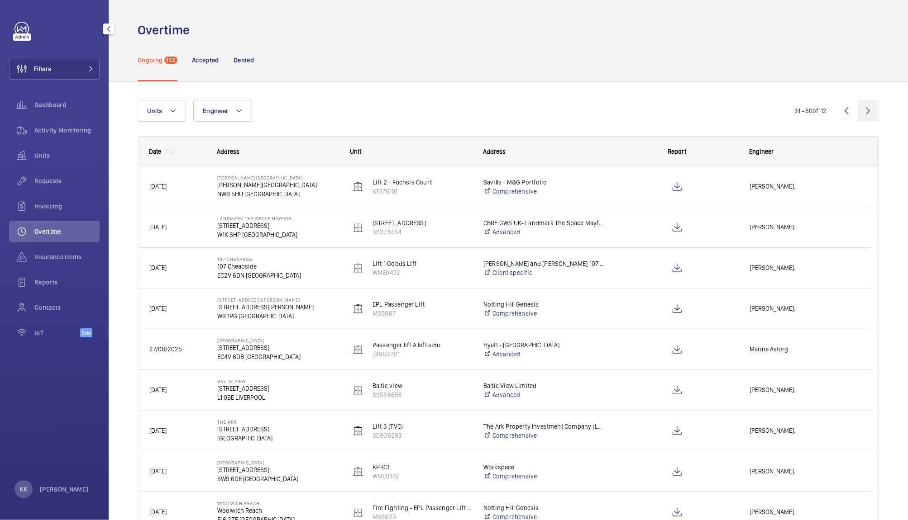
click at [863, 109] on wm-front-icon-button at bounding box center [868, 111] width 22 height 22
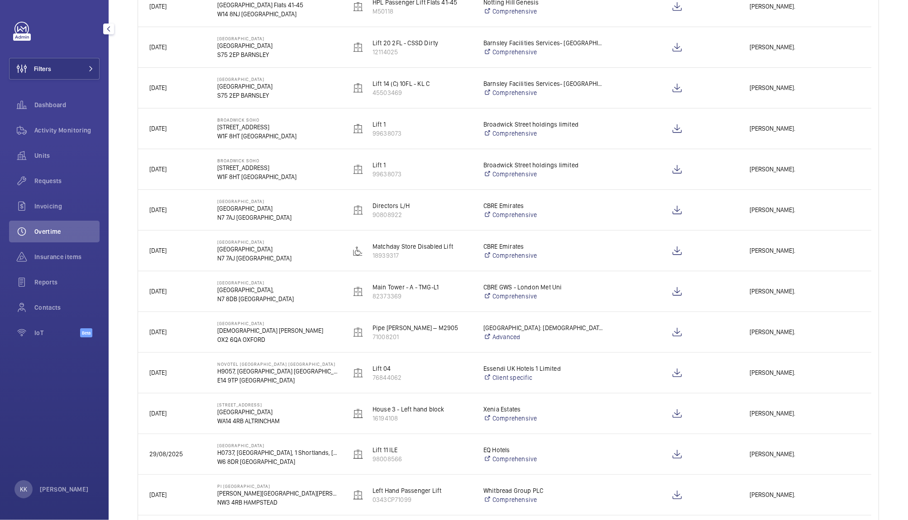
scroll to position [550, 0]
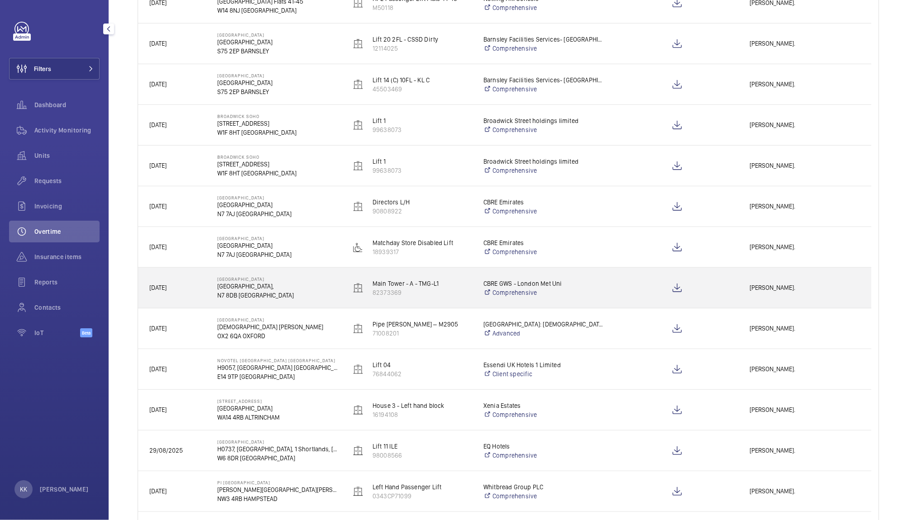
click at [743, 285] on div "Clark Walters." at bounding box center [804, 288] width 132 height 29
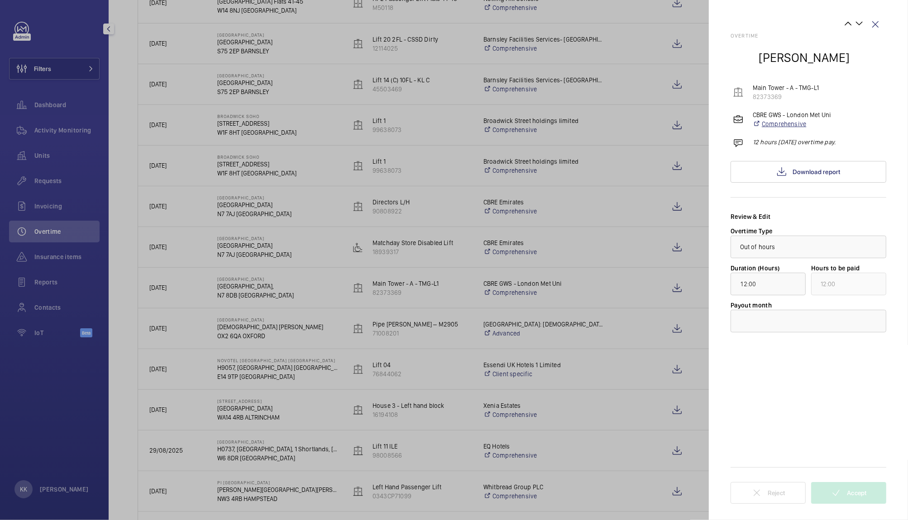
click at [785, 124] on link "Comprehensive" at bounding box center [792, 123] width 79 height 9
drag, startPoint x: 657, startPoint y: 195, endPoint x: 361, endPoint y: 209, distance: 296.7
click at [361, 209] on div at bounding box center [454, 260] width 908 height 520
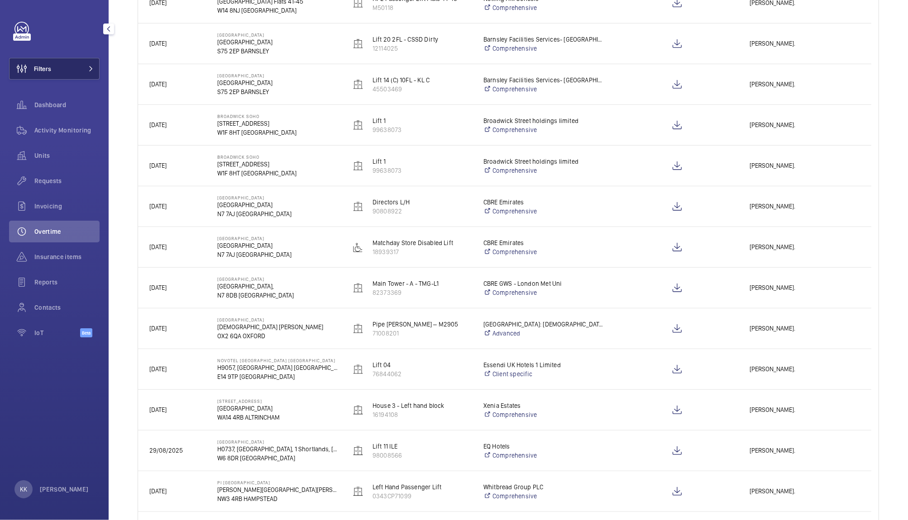
click at [37, 66] on span "Filters" at bounding box center [42, 68] width 17 height 9
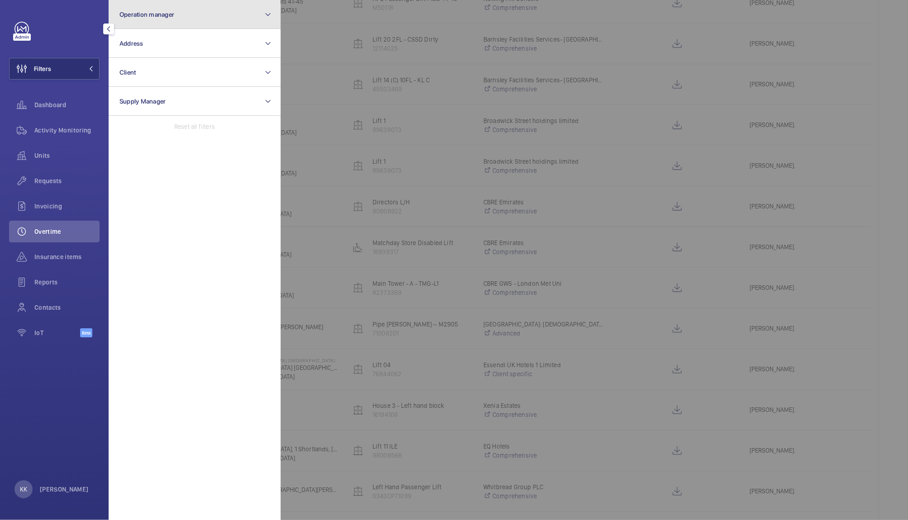
click at [152, 9] on button "Operation manager" at bounding box center [195, 14] width 172 height 29
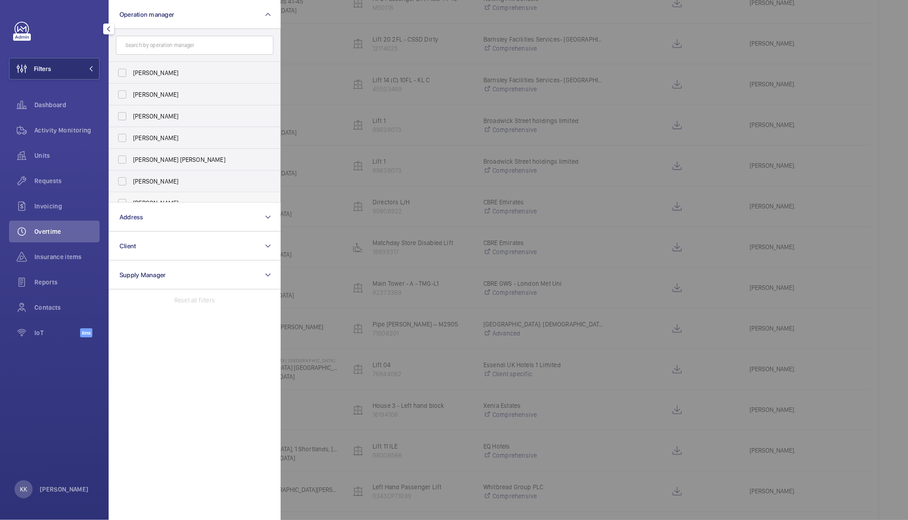
click at [172, 199] on span "[PERSON_NAME]" at bounding box center [195, 203] width 124 height 9
click at [131, 199] on input "[PERSON_NAME]" at bounding box center [122, 203] width 18 height 18
checkbox input "true"
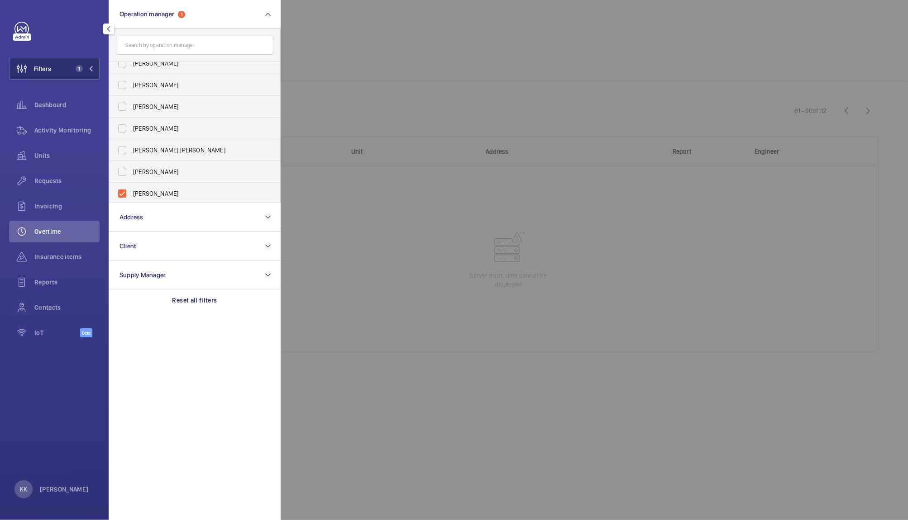
click at [408, 64] on div at bounding box center [735, 260] width 908 height 520
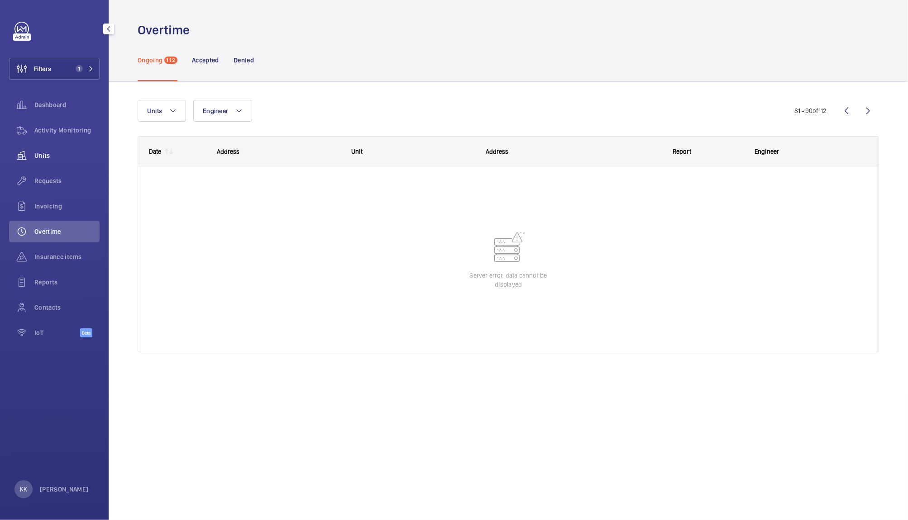
click at [44, 155] on span "Units" at bounding box center [66, 155] width 65 height 9
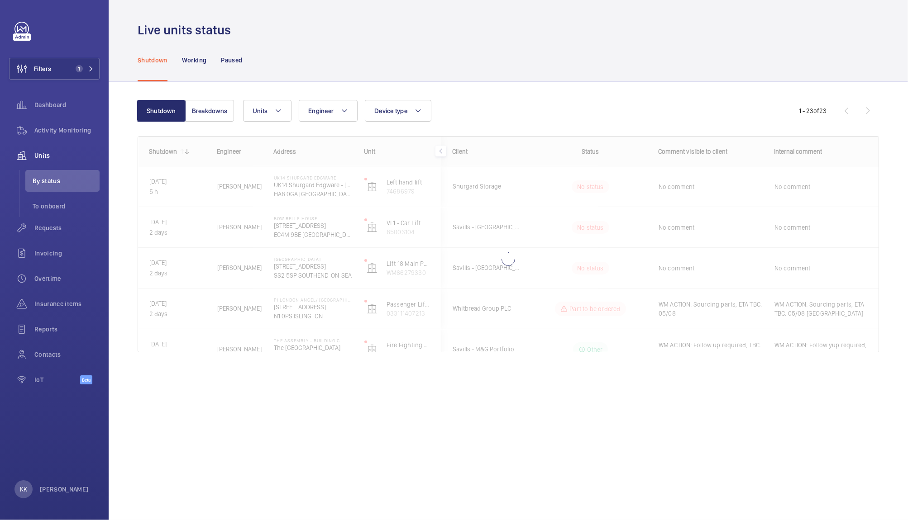
click at [360, 86] on div "Shutdown Breakdowns Units Engineer Device type More filters Reset all filters 1…" at bounding box center [508, 230] width 741 height 289
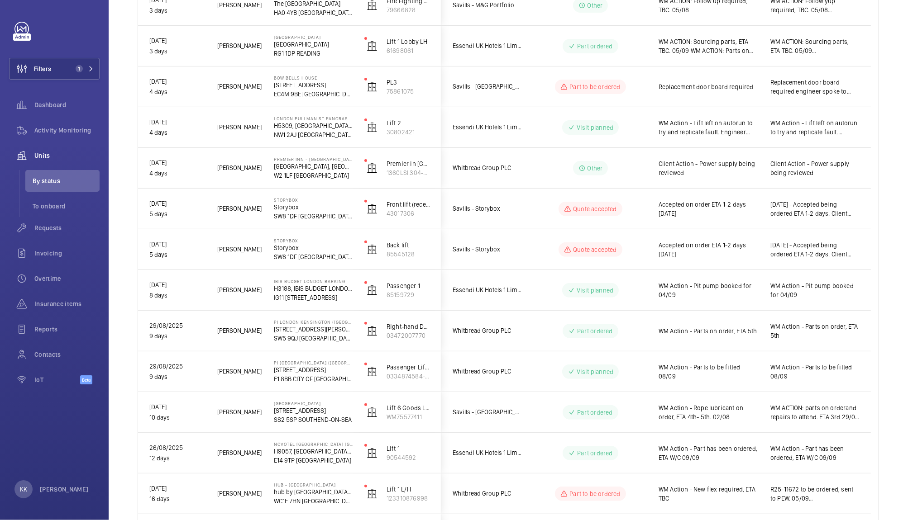
scroll to position [353, 0]
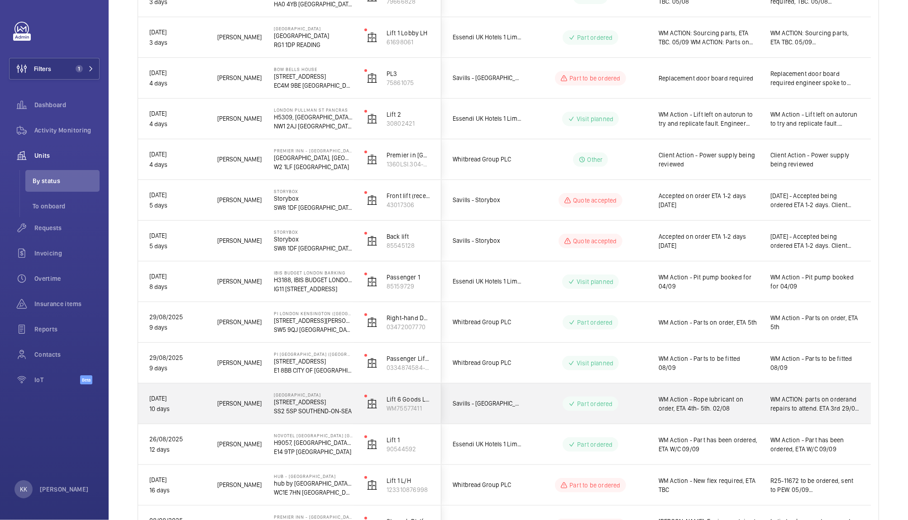
click at [690, 415] on div "WM Action - Rope lubricant on order, ETA 4th- 5th. 02/08" at bounding box center [703, 404] width 111 height 39
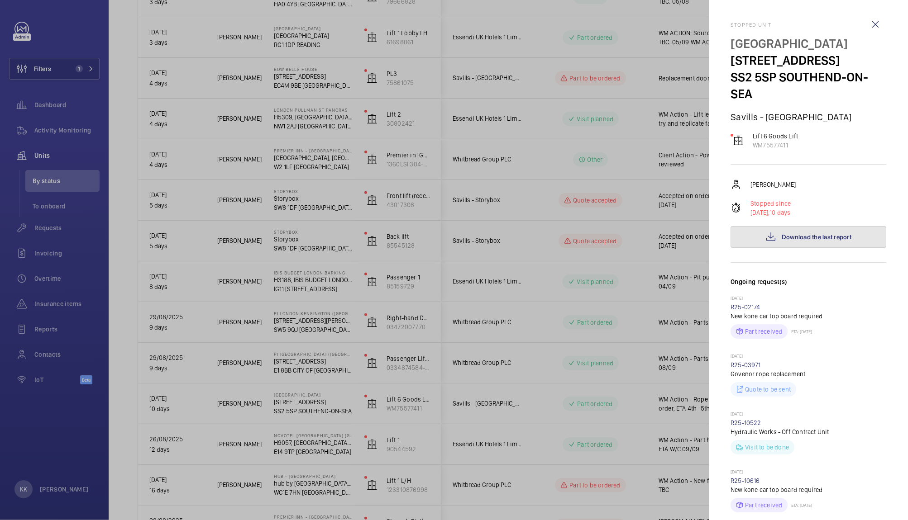
click at [823, 241] on span "Download the last report" at bounding box center [816, 236] width 70 height 7
click at [603, 224] on div at bounding box center [454, 260] width 908 height 520
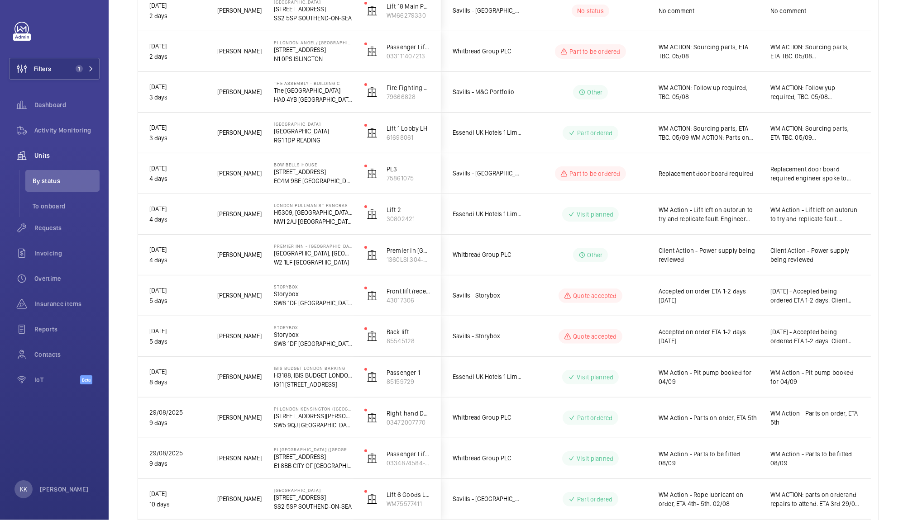
scroll to position [218, 0]
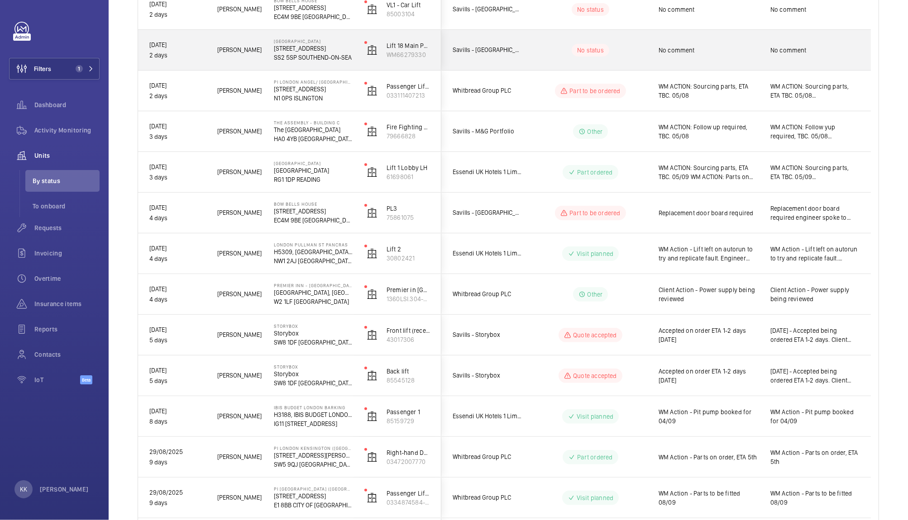
click at [688, 44] on div "No comment" at bounding box center [708, 50] width 100 height 21
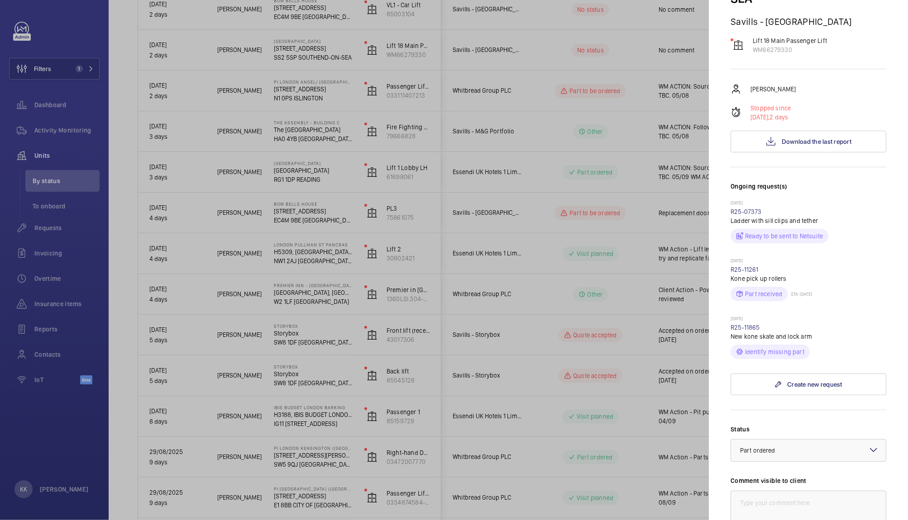
scroll to position [96, 0]
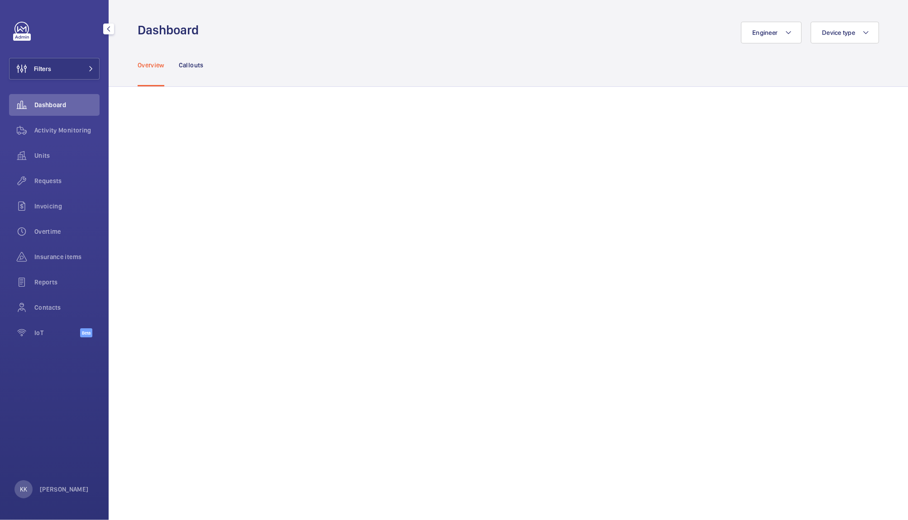
click at [72, 50] on div "Filters Dashboard Activity Monitoring Units Requests Invoicing Overtime Insuran…" at bounding box center [54, 185] width 91 height 326
click at [74, 55] on div "Filters Dashboard Activity Monitoring Units Requests Invoicing Overtime Insuran…" at bounding box center [54, 185] width 91 height 326
click at [99, 70] on button "Filters" at bounding box center [54, 69] width 91 height 22
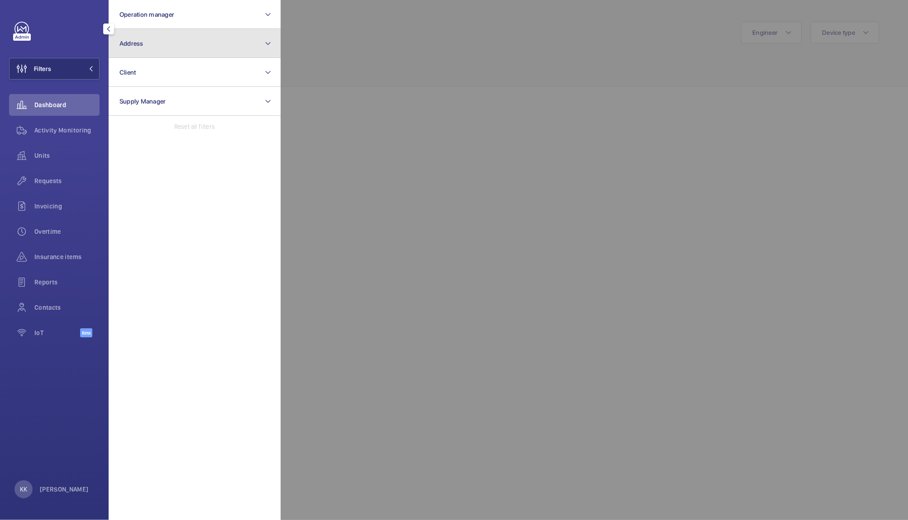
click at [141, 34] on button "Address" at bounding box center [195, 43] width 172 height 29
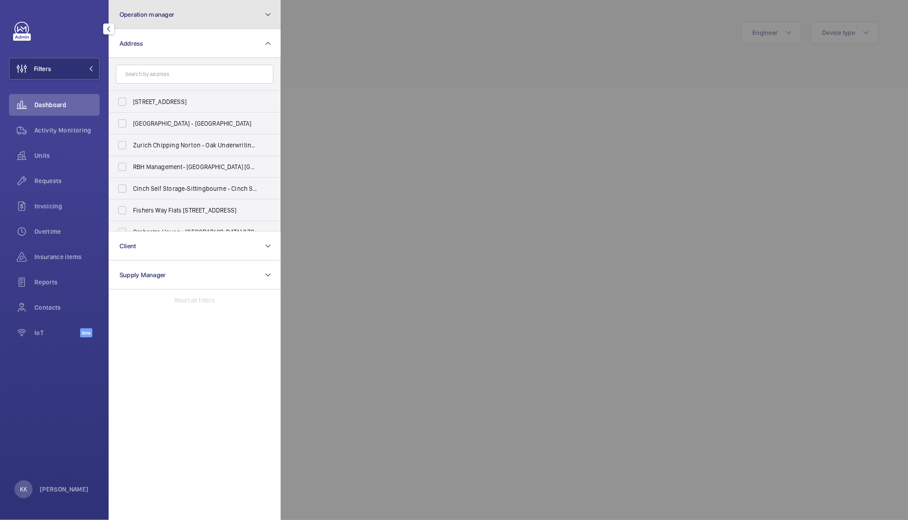
click at [143, 26] on button "Operation manager" at bounding box center [195, 14] width 172 height 29
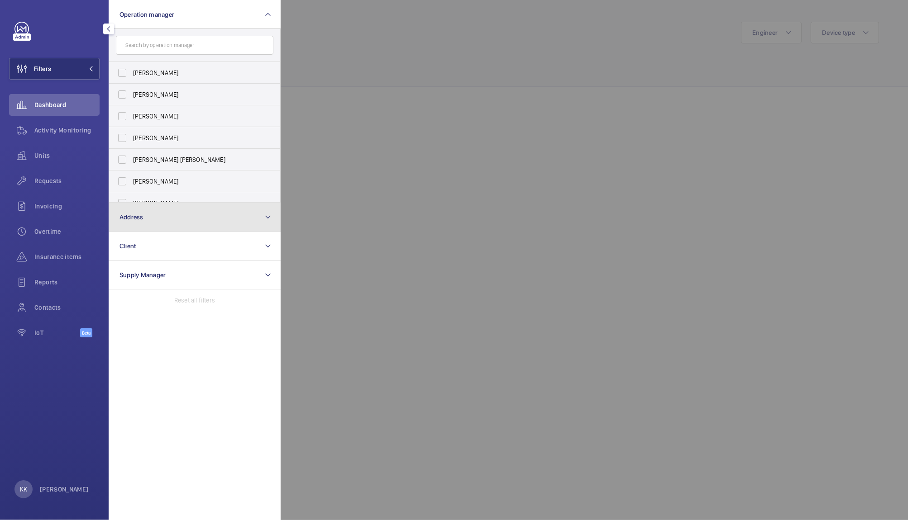
click at [156, 203] on button "Address" at bounding box center [195, 217] width 172 height 29
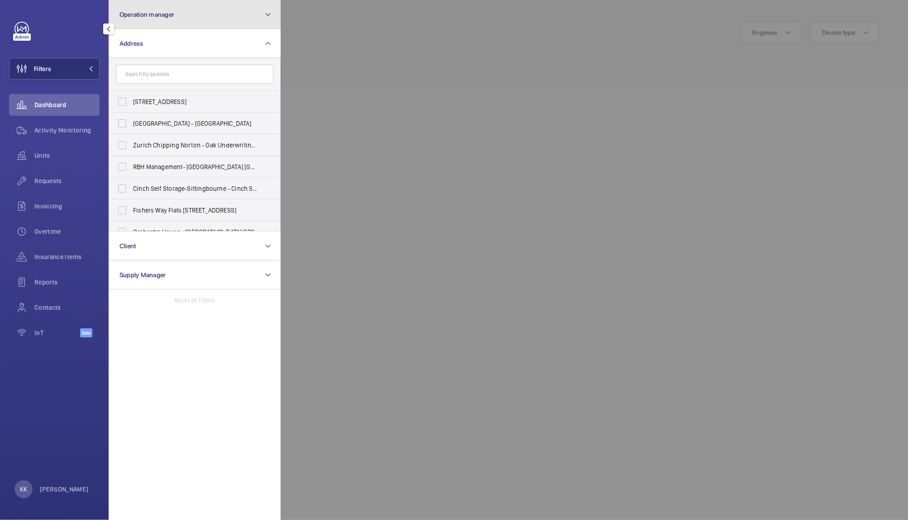
click at [167, 17] on span "Operation manager" at bounding box center [146, 14] width 55 height 7
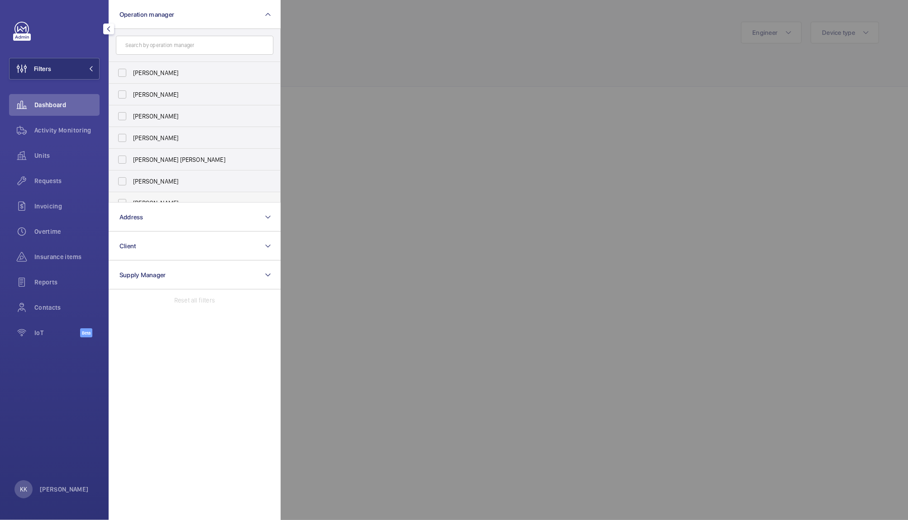
click at [156, 198] on label "[PERSON_NAME]" at bounding box center [187, 203] width 157 height 22
click at [131, 198] on input "[PERSON_NAME]" at bounding box center [122, 203] width 18 height 18
checkbox input "true"
click at [417, 104] on div at bounding box center [735, 260] width 908 height 520
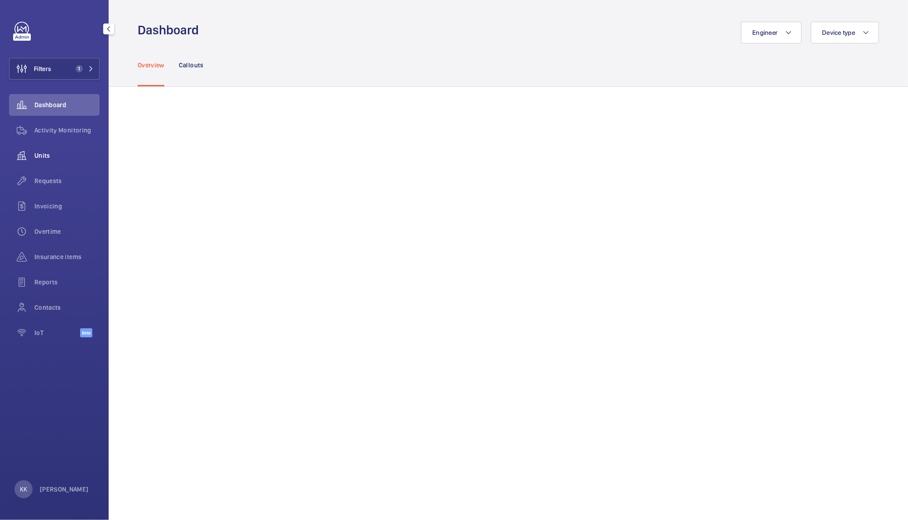
click at [41, 154] on span "Units" at bounding box center [66, 155] width 65 height 9
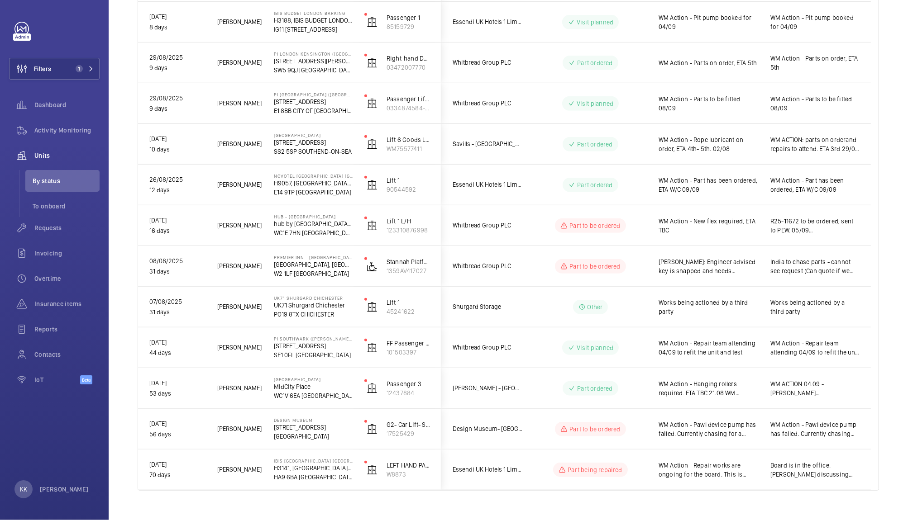
scroll to position [626, 0]
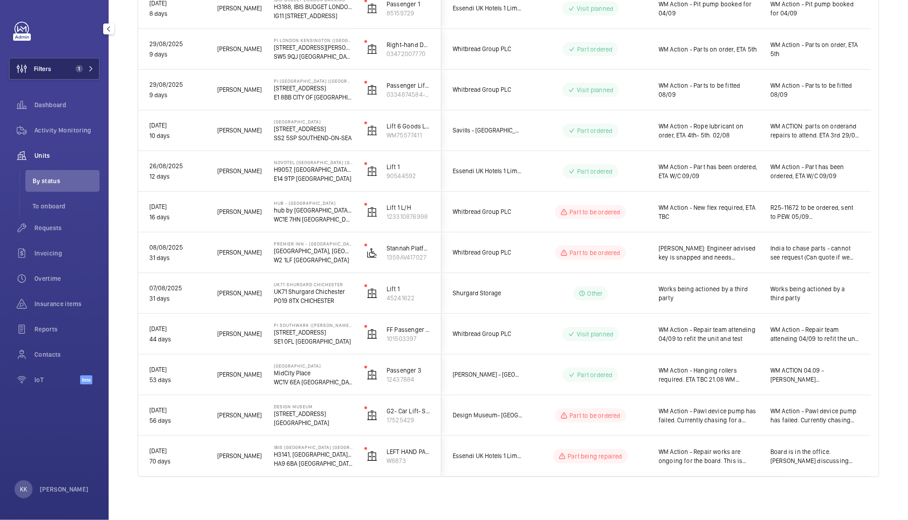
click at [61, 72] on button "Filters 1" at bounding box center [54, 69] width 91 height 22
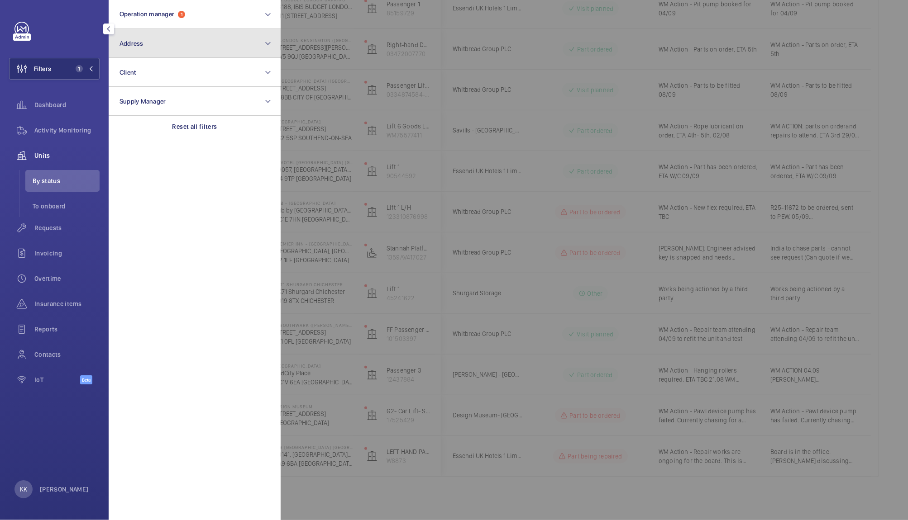
click at [137, 45] on span "Address" at bounding box center [131, 43] width 24 height 7
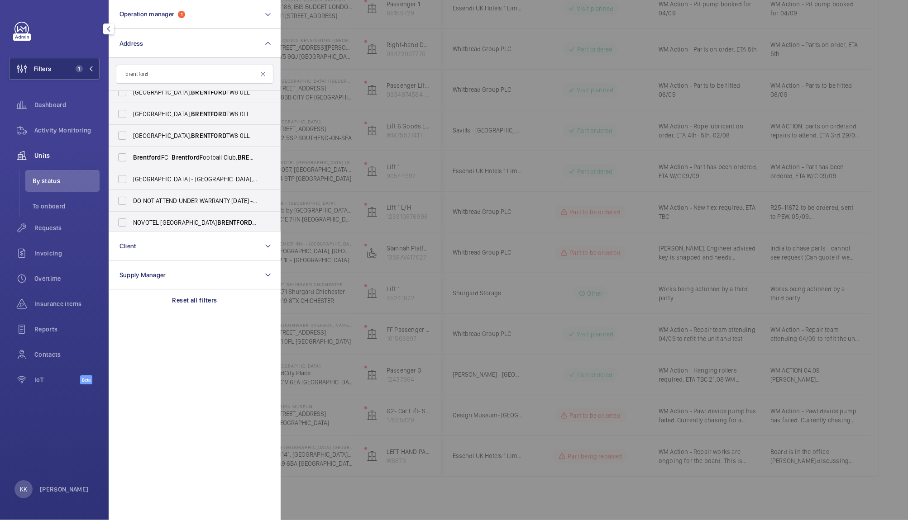
scroll to position [489, 0]
type input "brentford"
click at [257, 222] on label "NOVOTEL LONDON BRENTFORD - H6995, NOVOTEL LONDON BRENTFORD , Great West Rd, BRE…" at bounding box center [187, 221] width 157 height 22
click at [131, 222] on input "NOVOTEL LONDON BRENTFORD - H6995, NOVOTEL LONDON BRENTFORD , Great West Rd, BRE…" at bounding box center [122, 221] width 18 height 18
checkbox input "true"
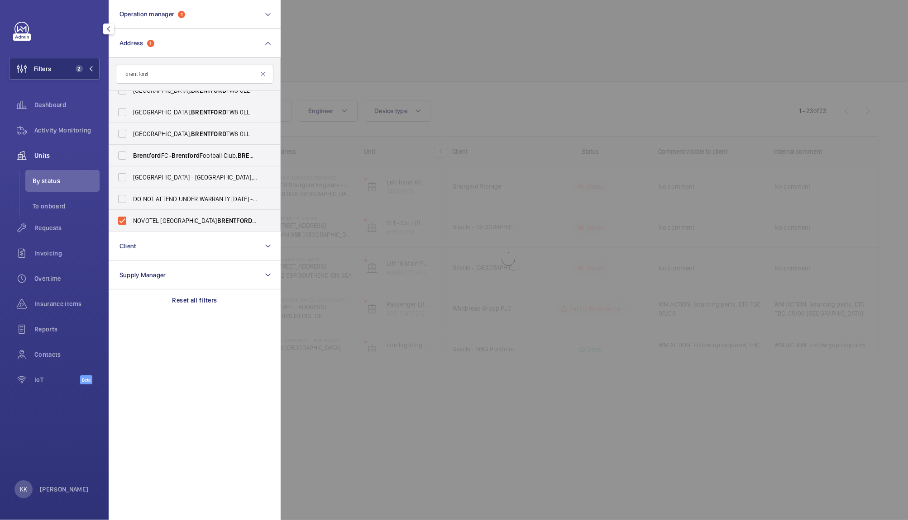
click at [449, 43] on div at bounding box center [735, 260] width 908 height 520
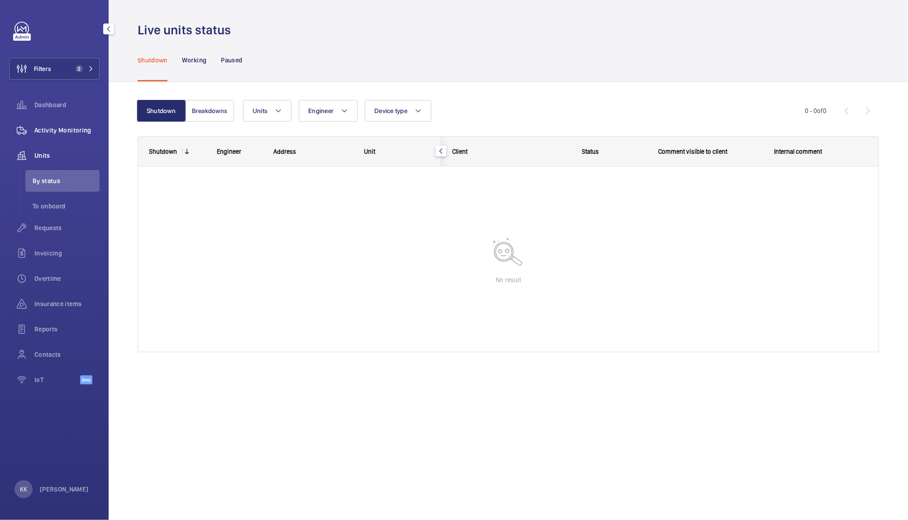
click at [72, 120] on div "Activity Monitoring" at bounding box center [54, 130] width 91 height 22
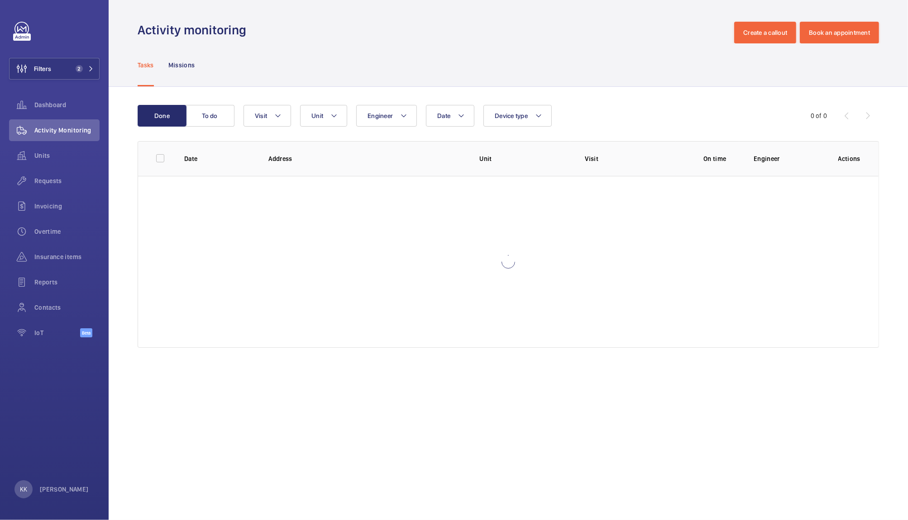
click at [561, 68] on div "Tasks Missions" at bounding box center [508, 64] width 741 height 43
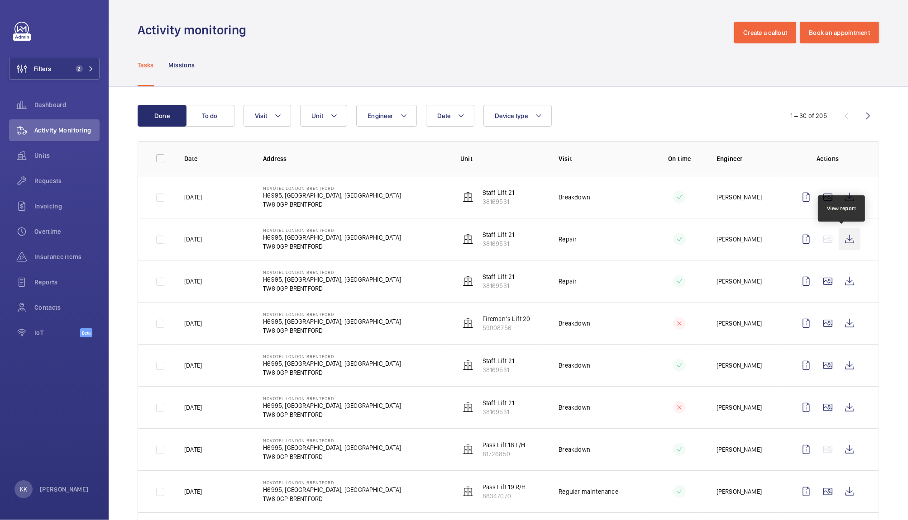
click at [842, 242] on wm-front-icon-button at bounding box center [849, 240] width 22 height 22
click at [846, 195] on wm-front-icon-button at bounding box center [849, 197] width 22 height 22
click at [841, 287] on wm-front-icon-button at bounding box center [849, 282] width 22 height 22
